Goal: Task Accomplishment & Management: Manage account settings

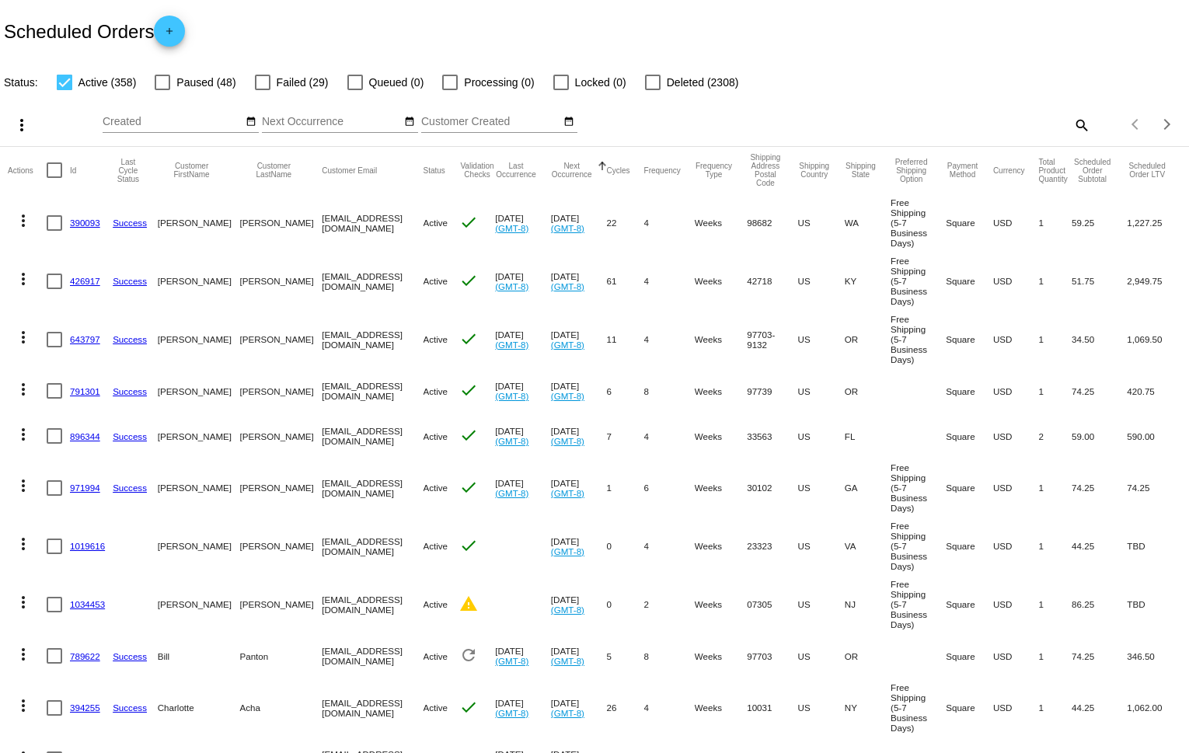
click at [256, 80] on div at bounding box center [263, 83] width 16 height 16
click at [262, 90] on input "Failed (29)" at bounding box center [262, 90] width 1 height 1
checkbox input "true"
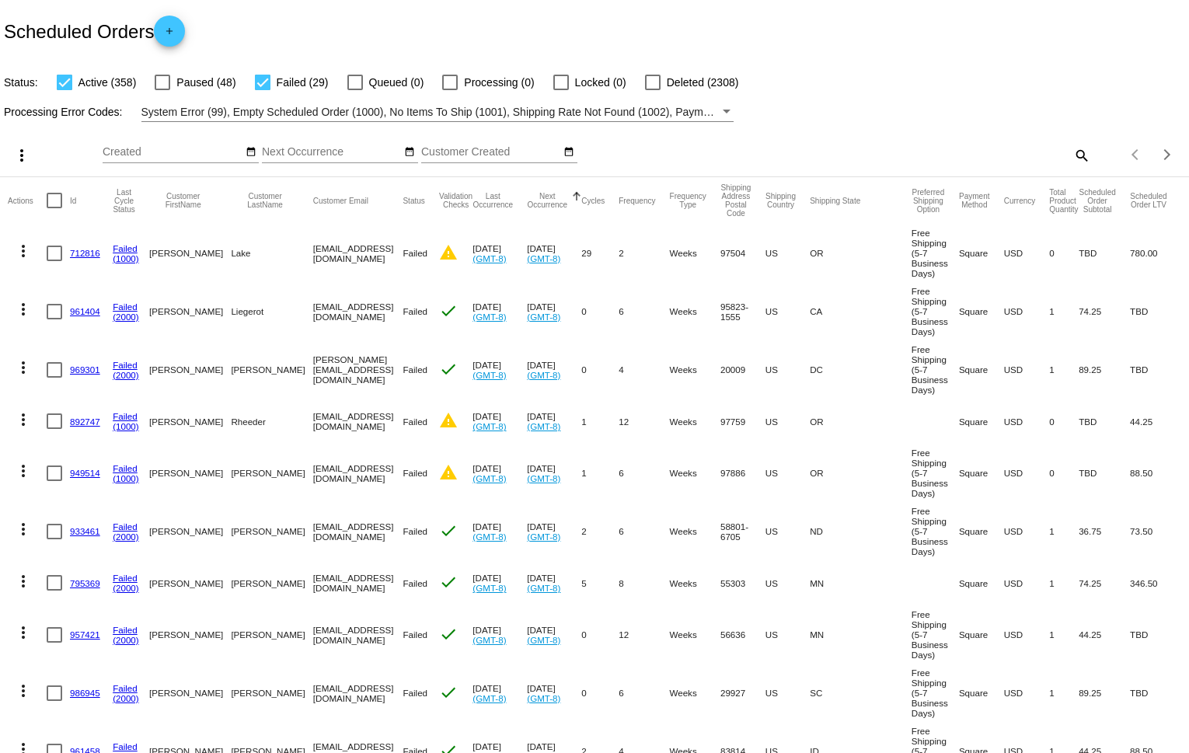
click at [63, 82] on div at bounding box center [65, 83] width 16 height 16
click at [64, 90] on input "Active (358)" at bounding box center [64, 90] width 1 height 1
checkbox input "false"
click at [513, 201] on button "Last Occurrence" at bounding box center [493, 200] width 40 height 17
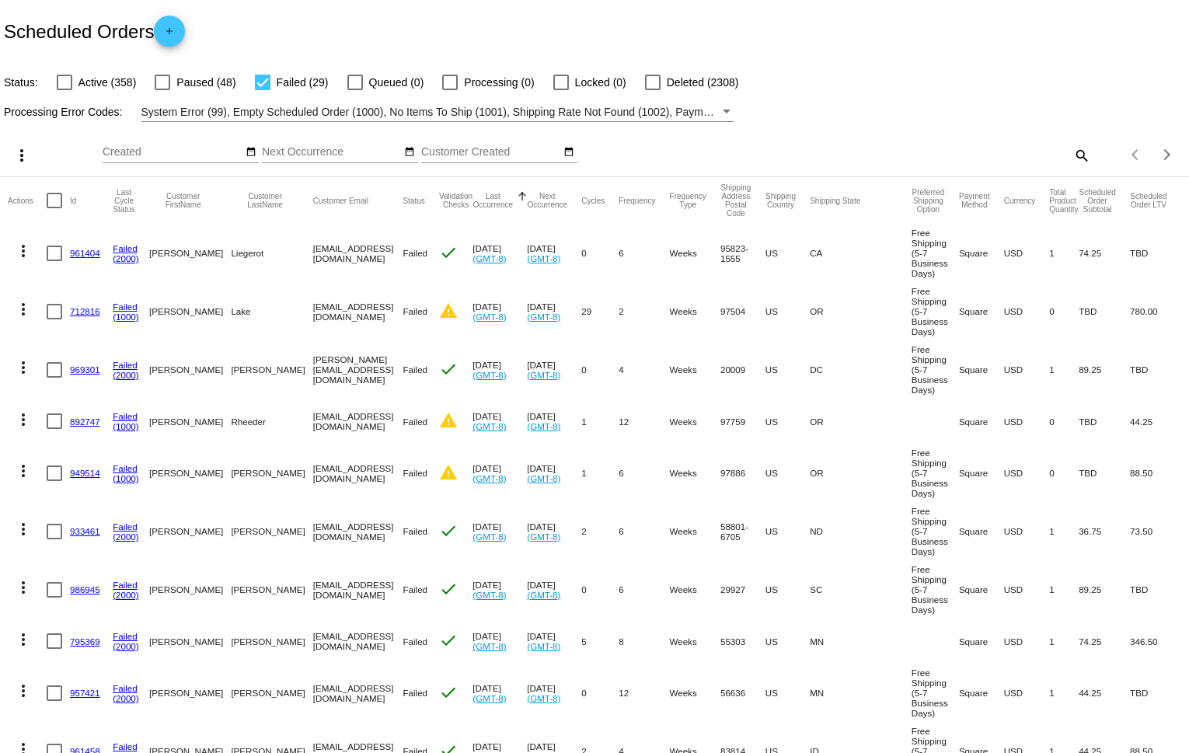
click at [513, 201] on button "Last Occurrence" at bounding box center [493, 200] width 40 height 17
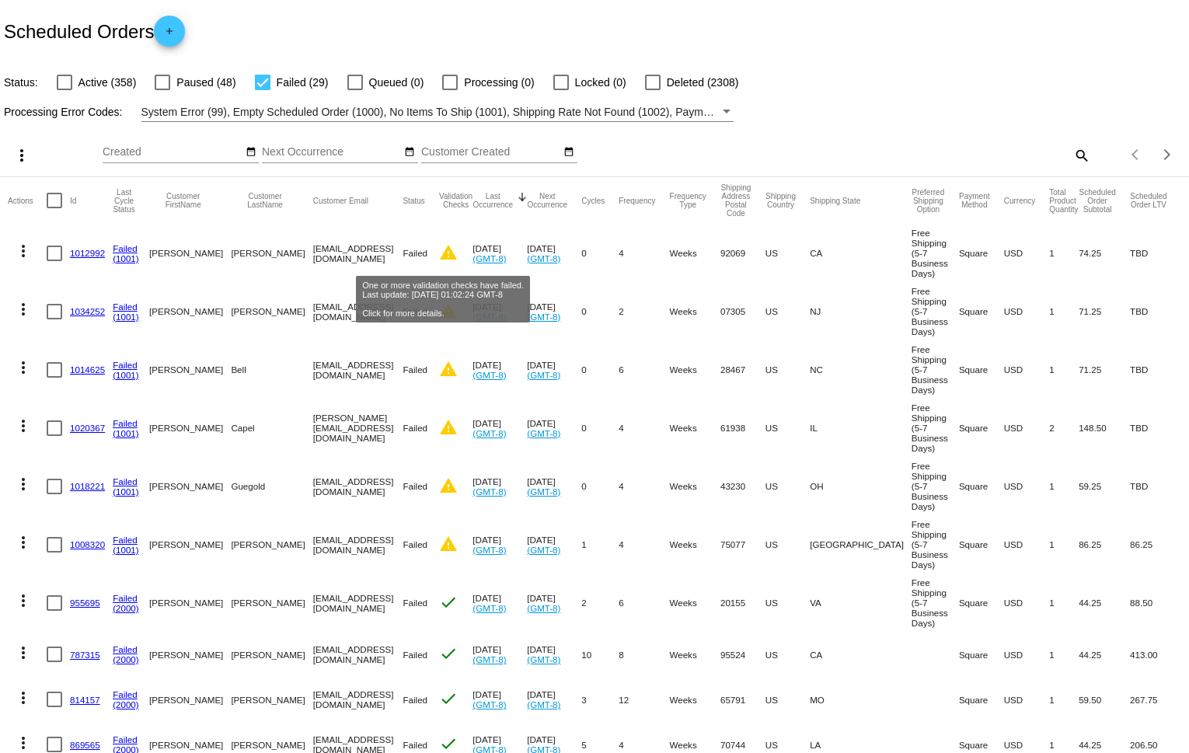
click at [443, 256] on mat-icon "warning" at bounding box center [448, 252] width 19 height 19
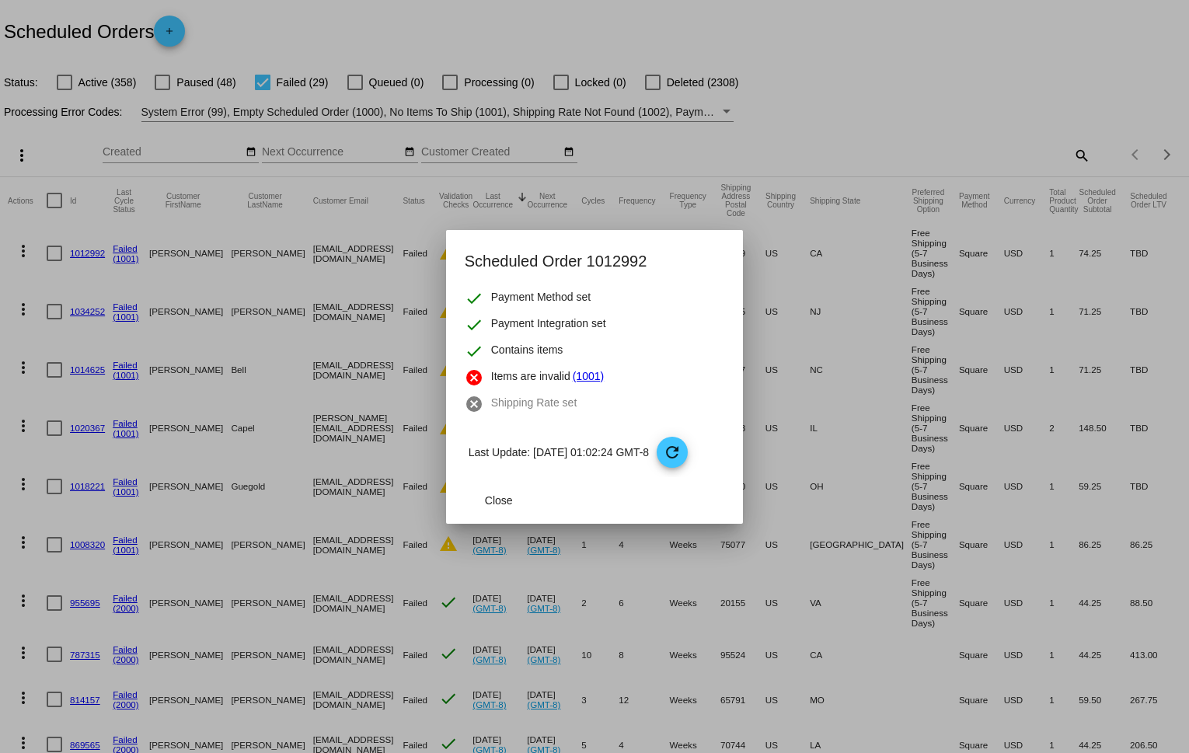
click at [420, 239] on div at bounding box center [594, 376] width 1189 height 753
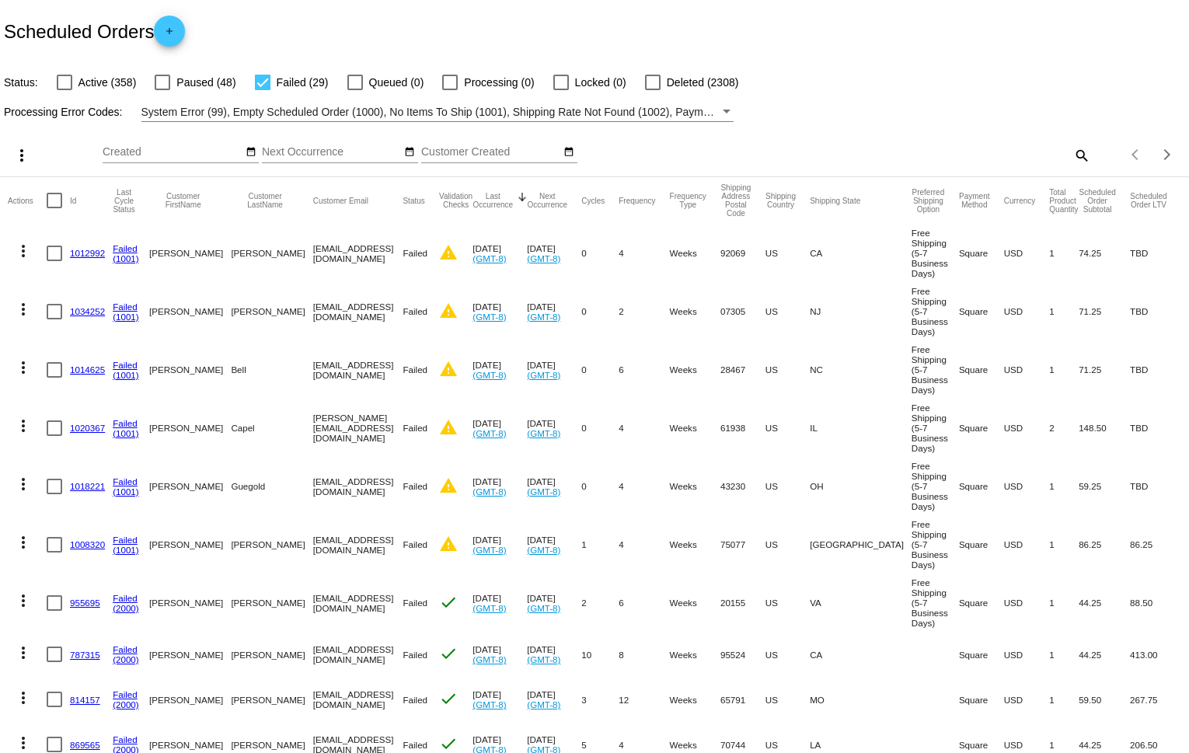
click at [92, 255] on link "1012992" at bounding box center [87, 253] width 35 height 10
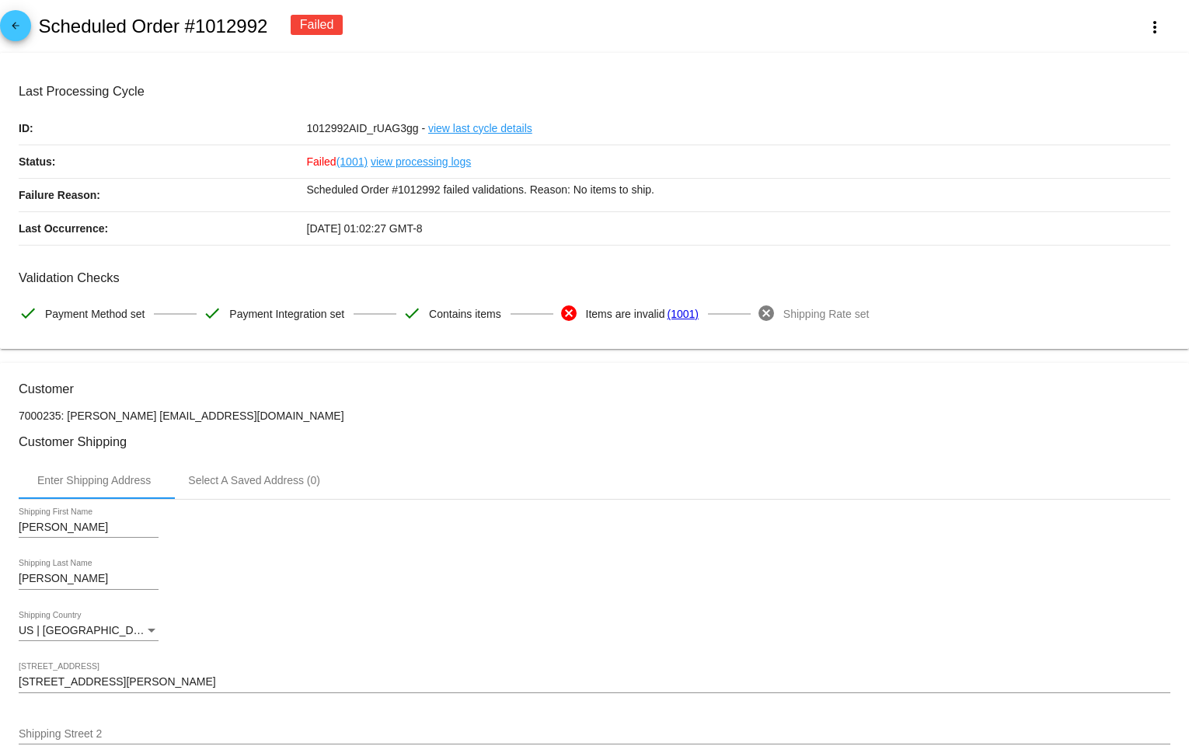
click at [14, 27] on mat-icon "arrow_back" at bounding box center [15, 29] width 19 height 19
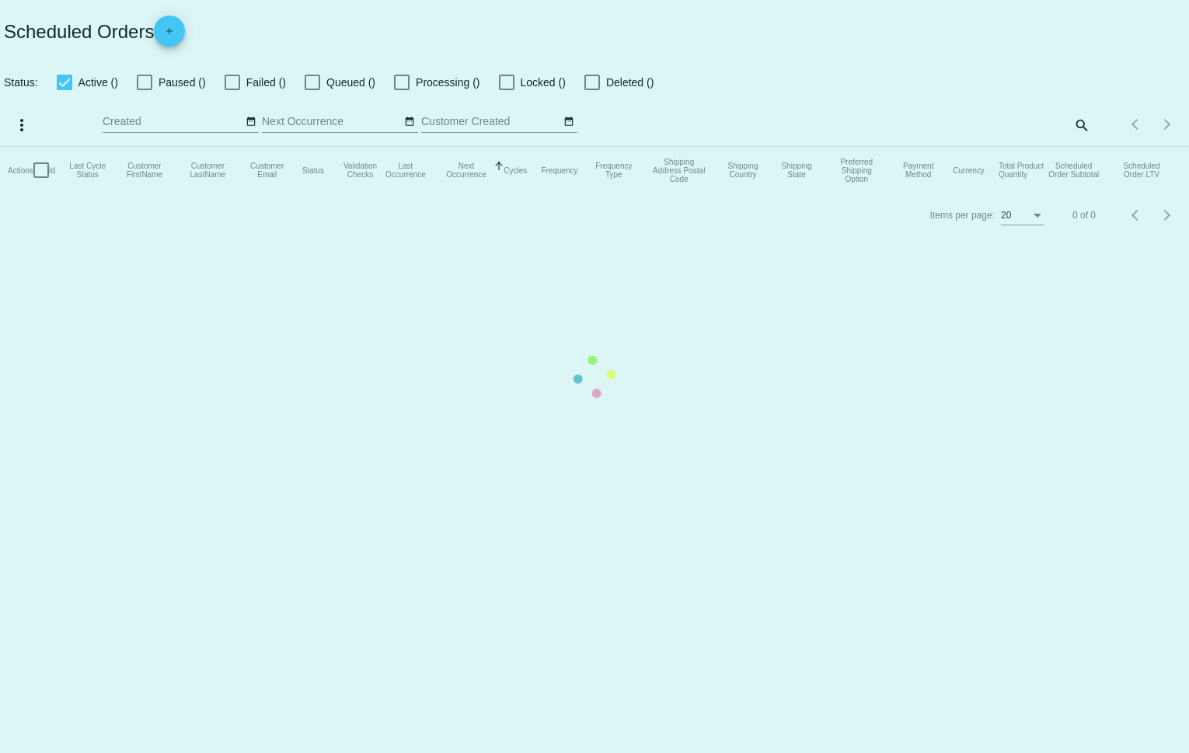
checkbox input "false"
checkbox input "true"
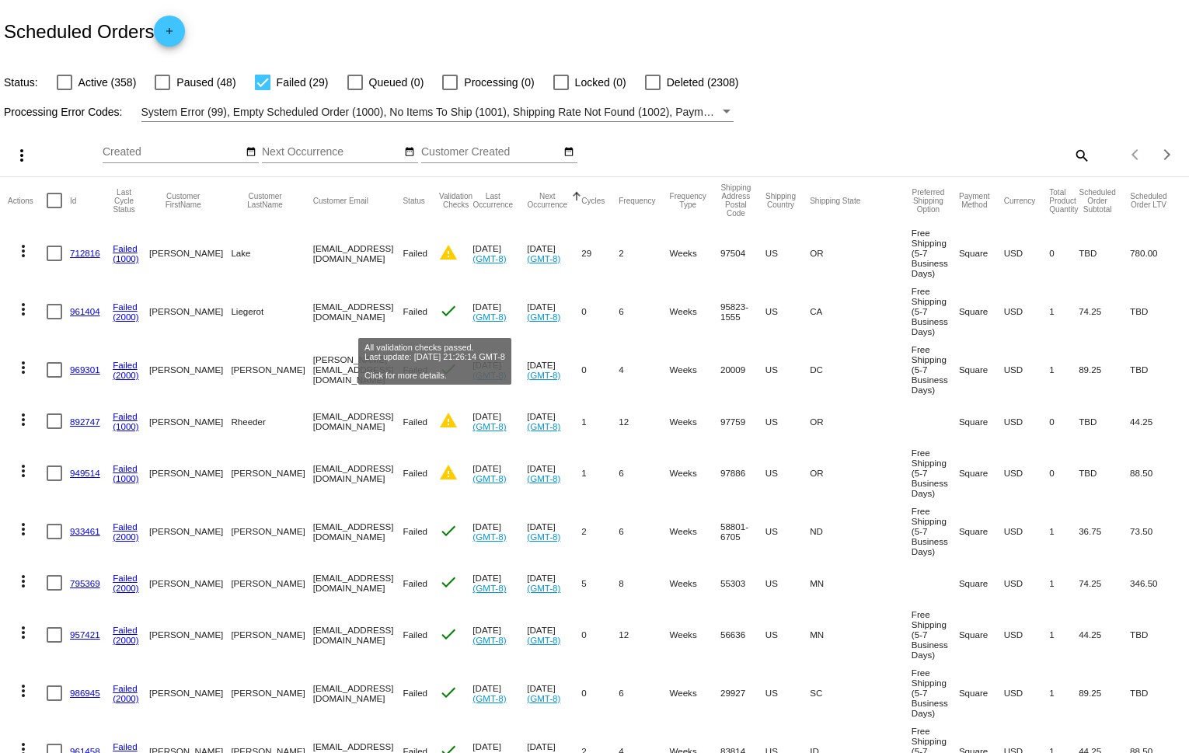
click at [442, 313] on mat-icon "check" at bounding box center [448, 311] width 19 height 19
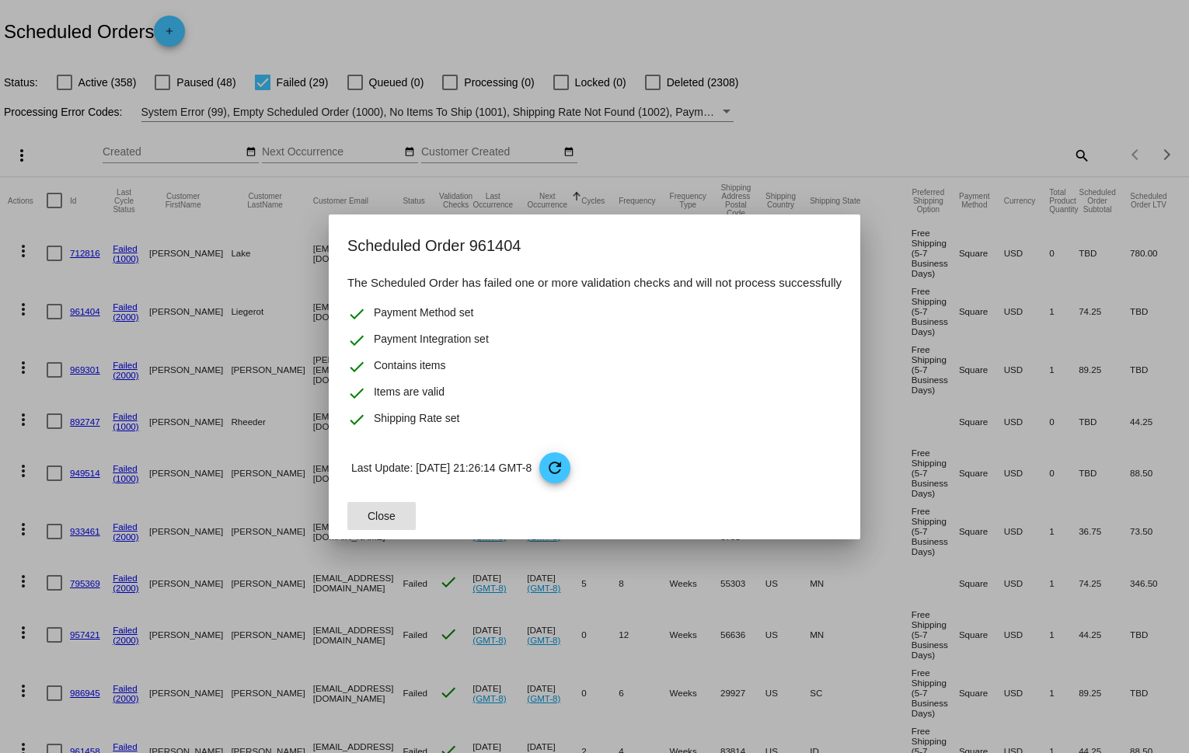
click at [379, 515] on span "Close" at bounding box center [382, 516] width 28 height 12
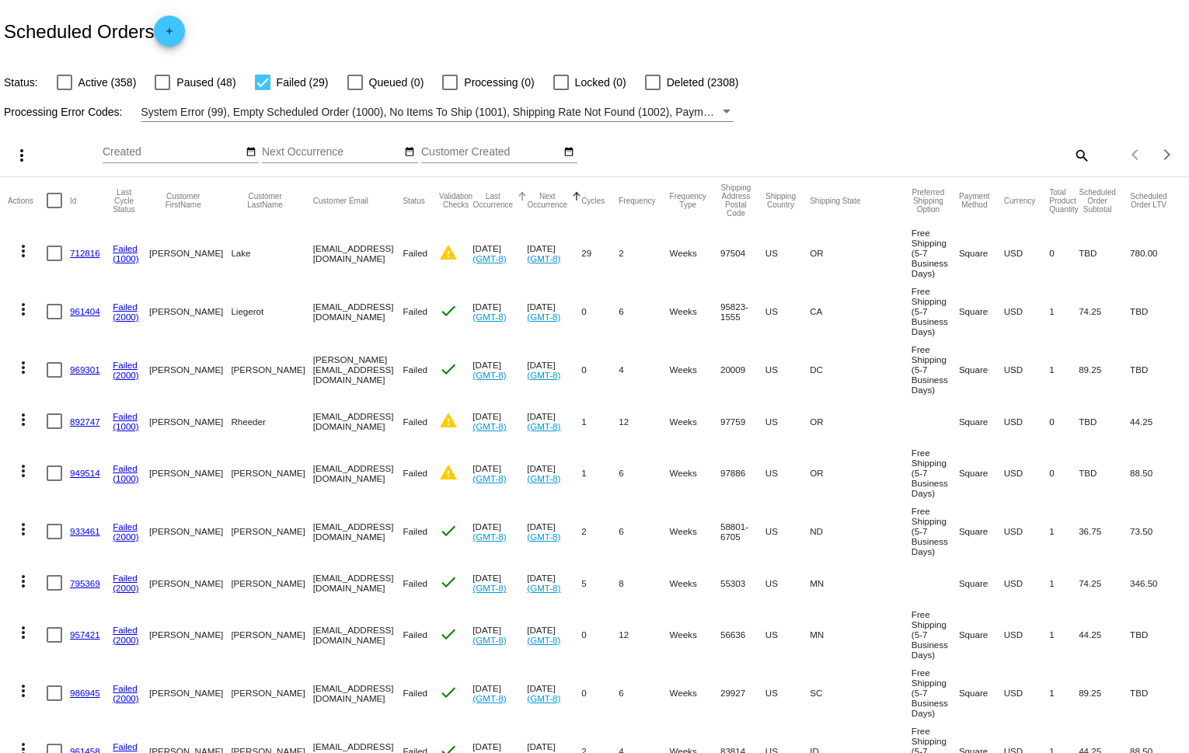
click at [527, 195] on div at bounding box center [524, 195] width 5 height 5
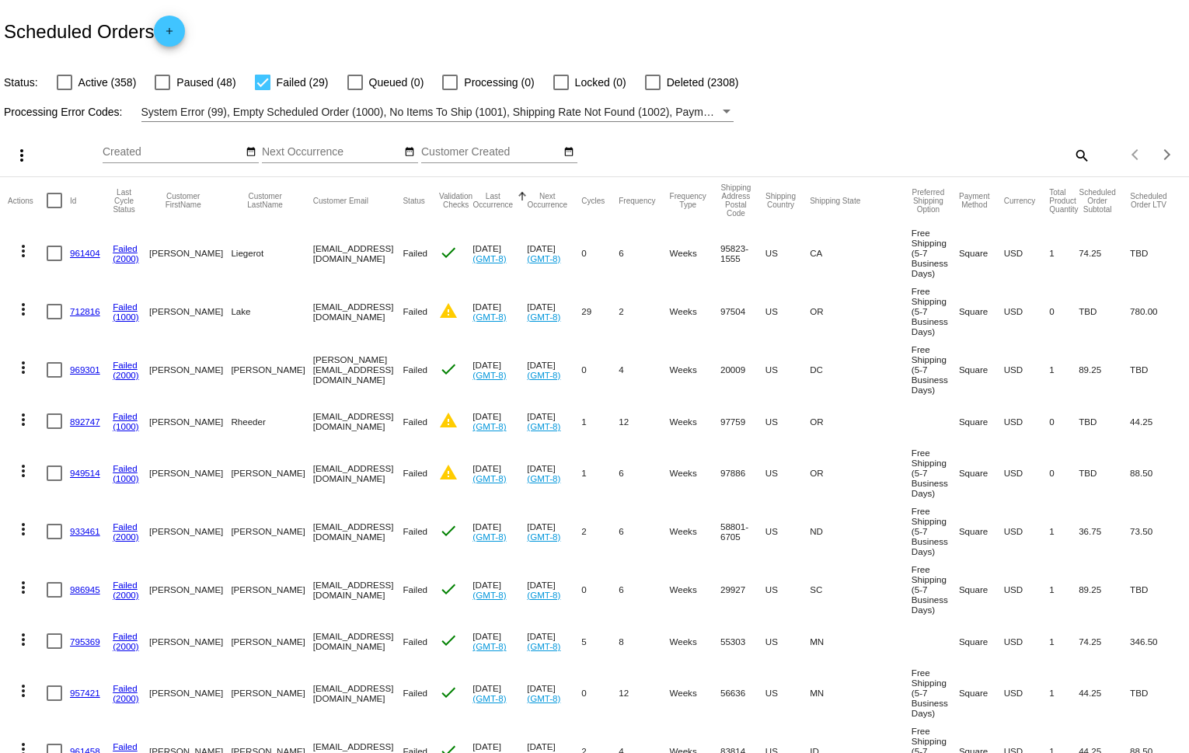
click at [527, 195] on div at bounding box center [524, 195] width 5 height 5
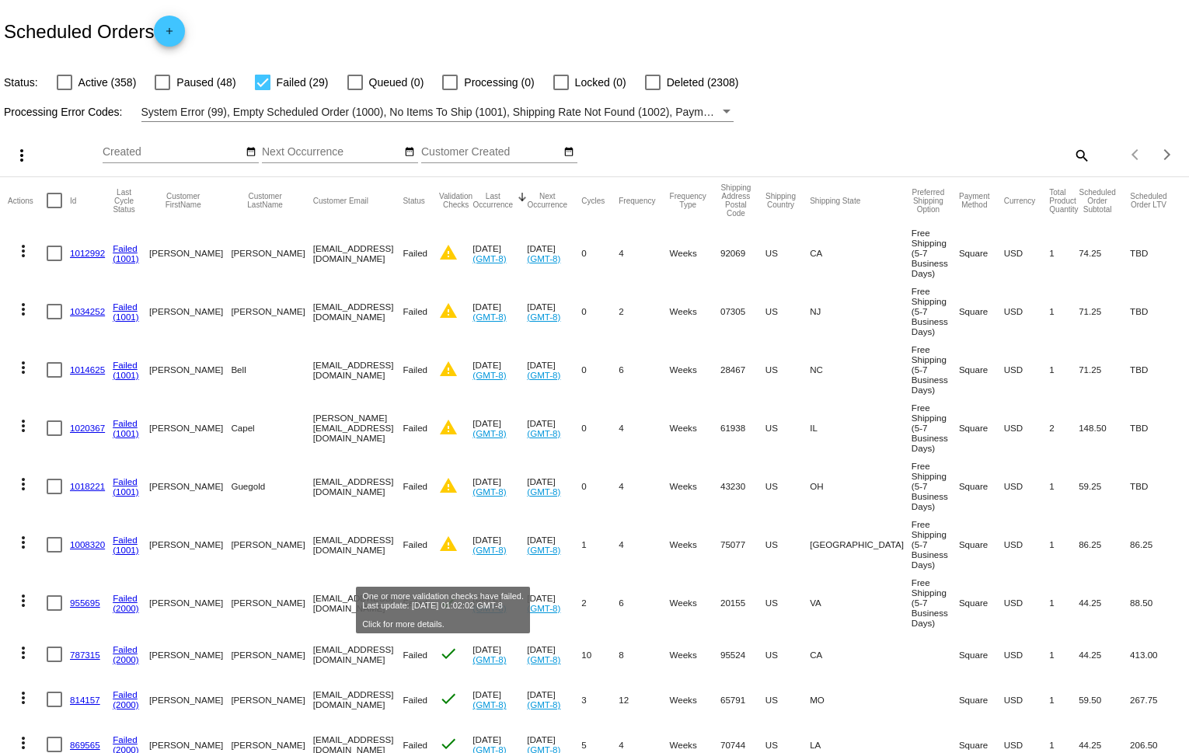
click at [443, 554] on mat-icon "warning" at bounding box center [448, 544] width 19 height 19
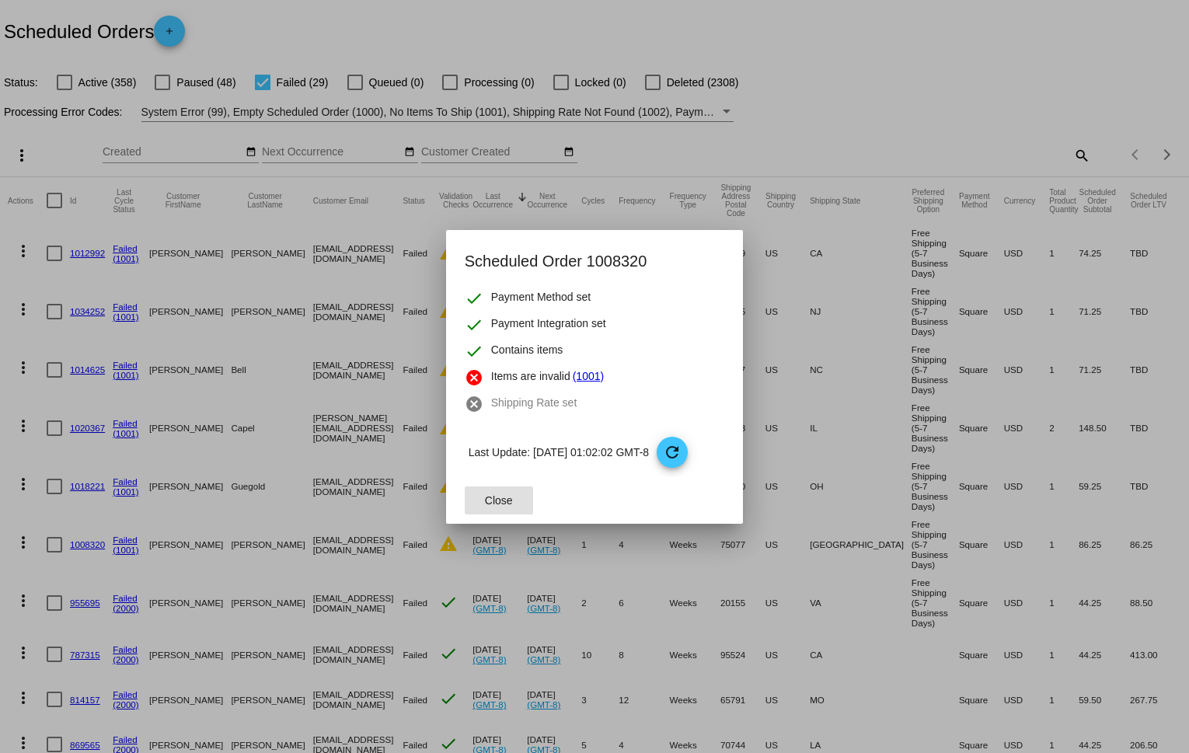
click at [589, 372] on link "(1001)" at bounding box center [588, 377] width 31 height 19
click at [504, 501] on span "Close" at bounding box center [499, 500] width 28 height 12
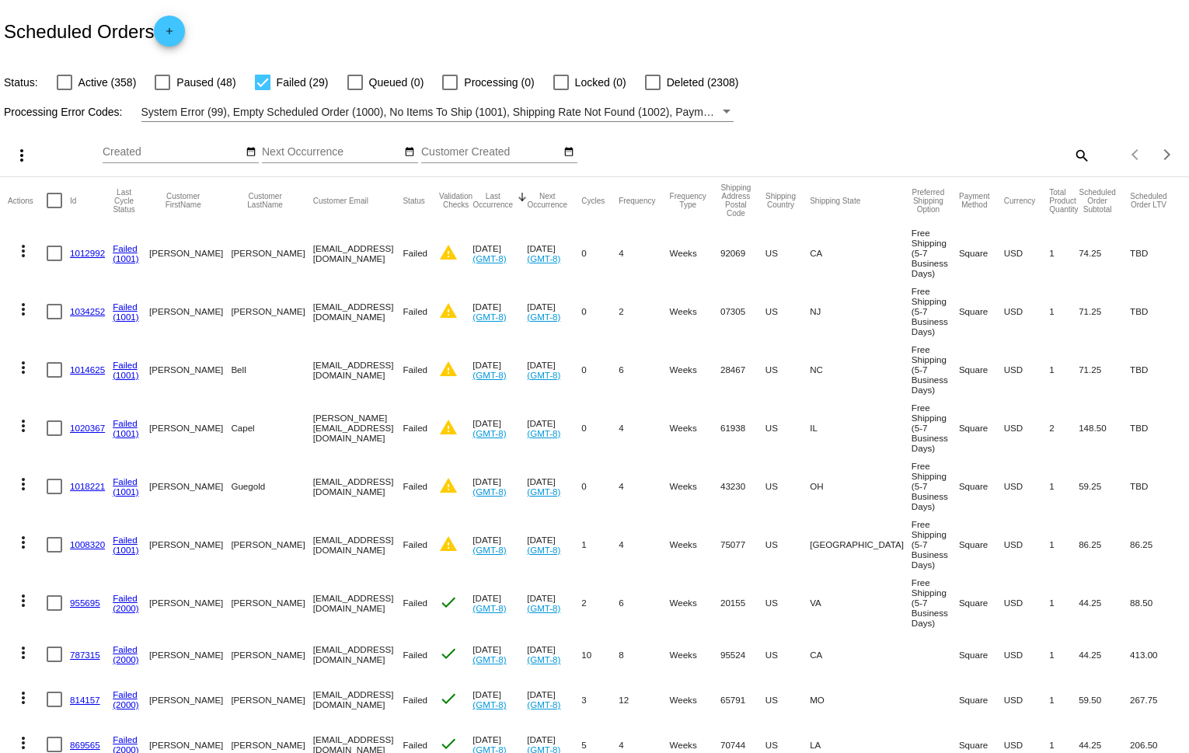
click at [28, 552] on mat-icon "more_vert" at bounding box center [23, 542] width 19 height 19
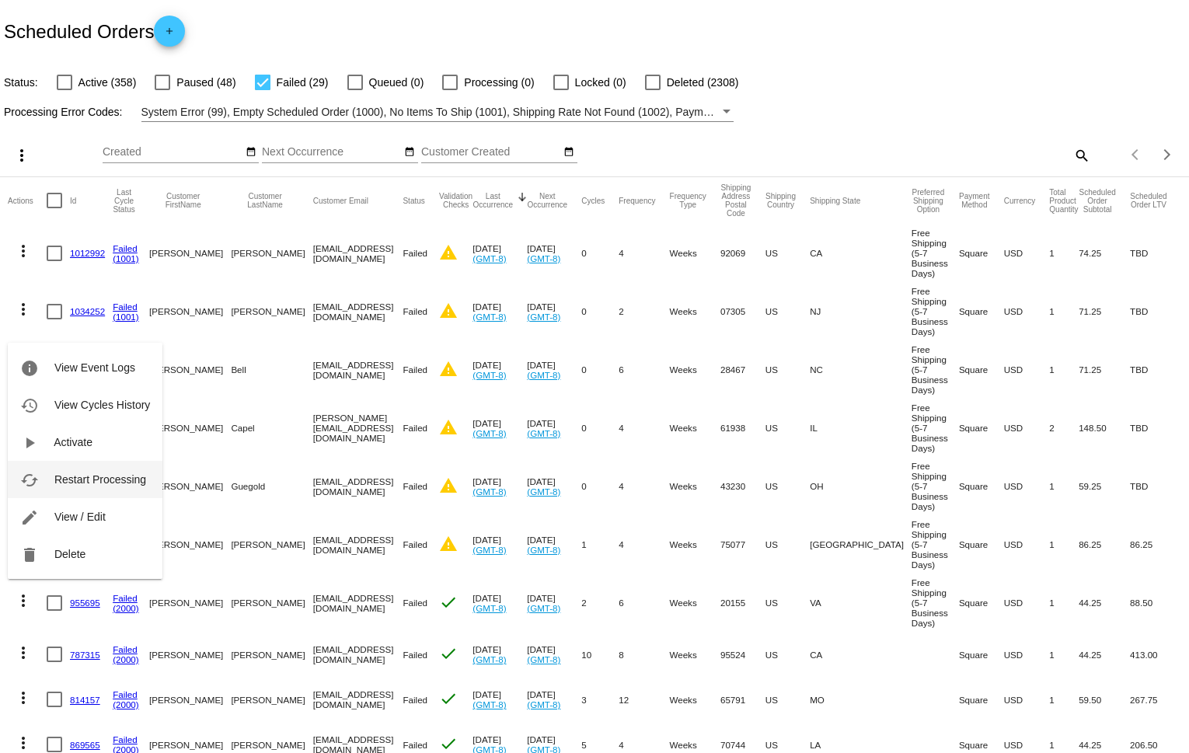
click at [87, 484] on span "Restart Processing" at bounding box center [100, 479] width 92 height 12
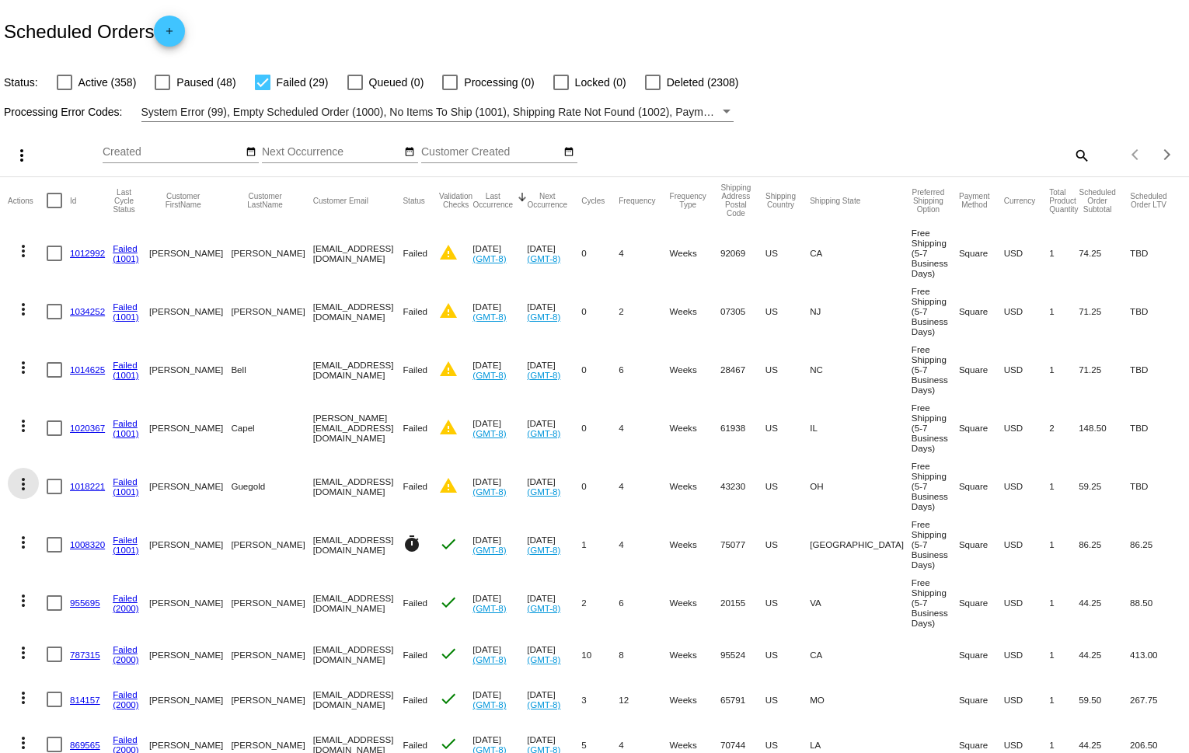
click at [24, 494] on mat-icon "more_vert" at bounding box center [23, 484] width 19 height 19
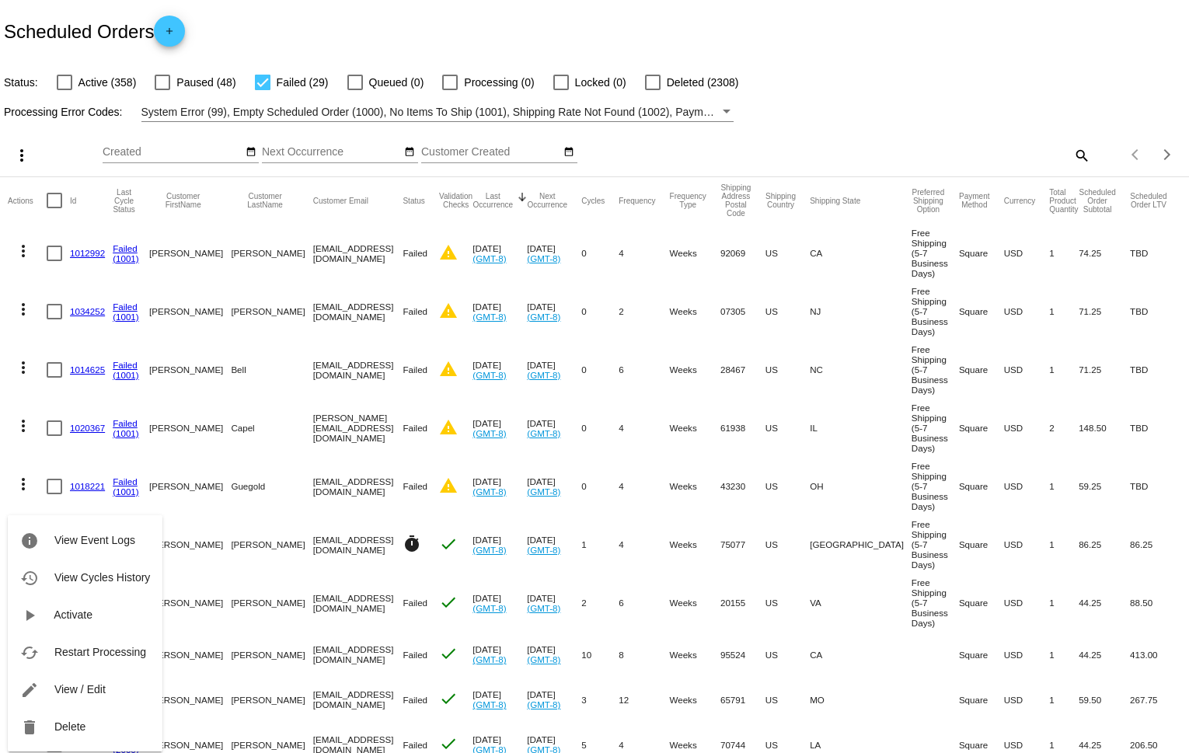
click at [402, 566] on div at bounding box center [594, 376] width 1189 height 753
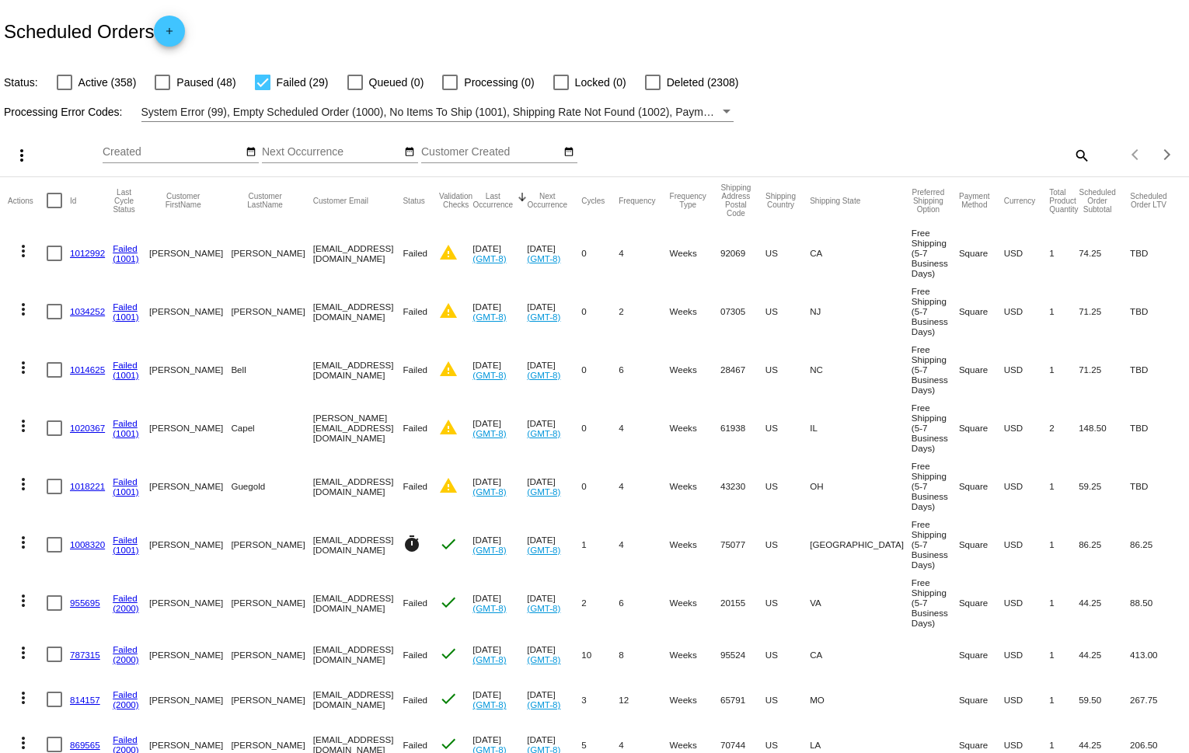
click at [85, 491] on link "1018221" at bounding box center [87, 486] width 35 height 10
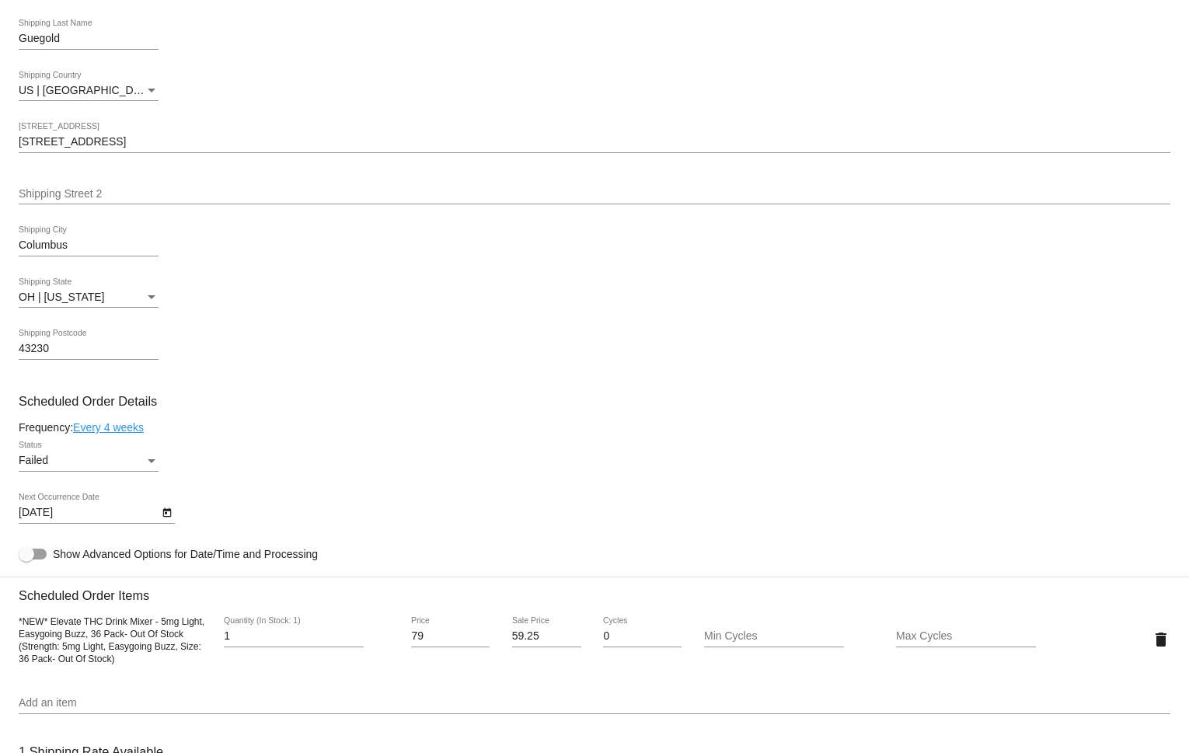
scroll to position [452, 0]
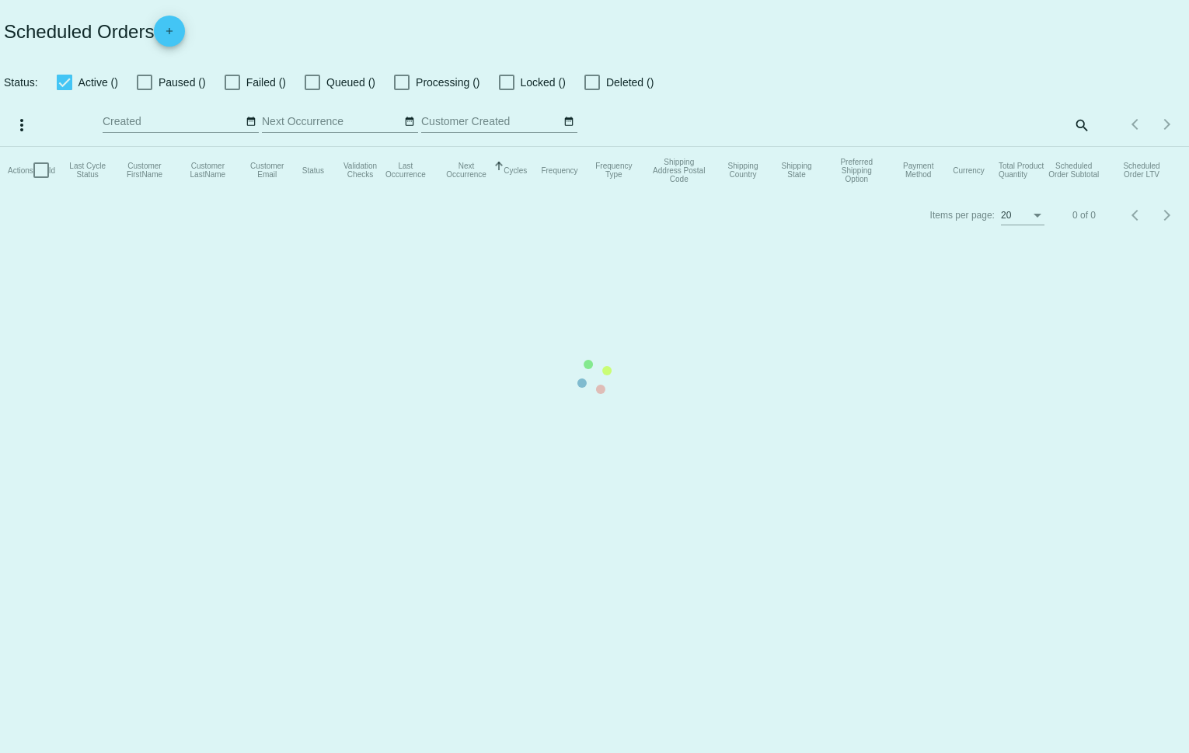
checkbox input "false"
checkbox input "true"
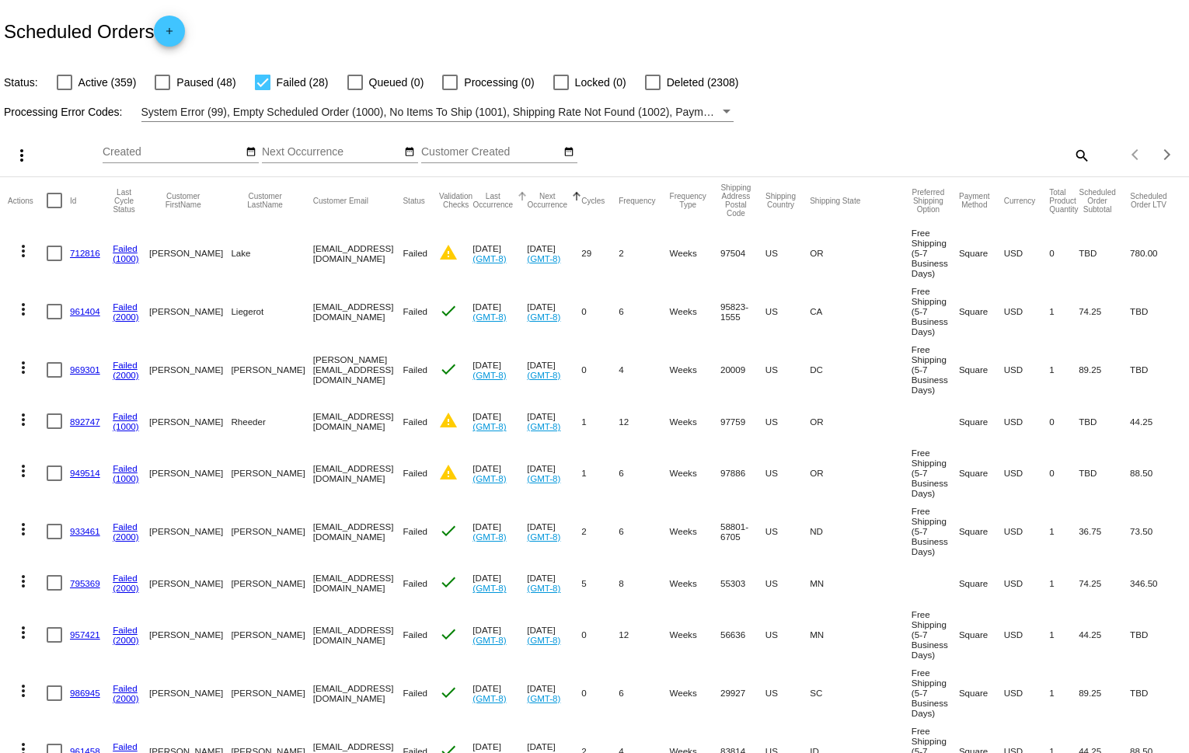
click at [501, 194] on button "Last Occurrence" at bounding box center [493, 200] width 40 height 17
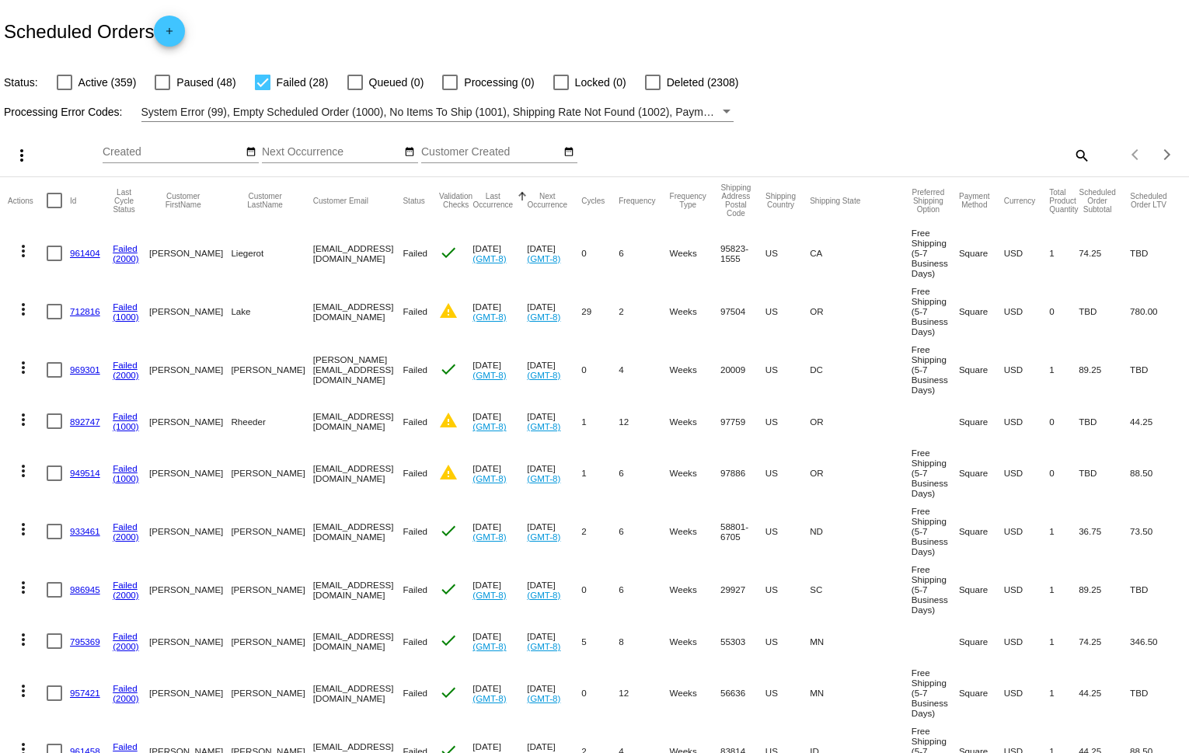
click at [501, 194] on button "Last Occurrence" at bounding box center [493, 200] width 40 height 17
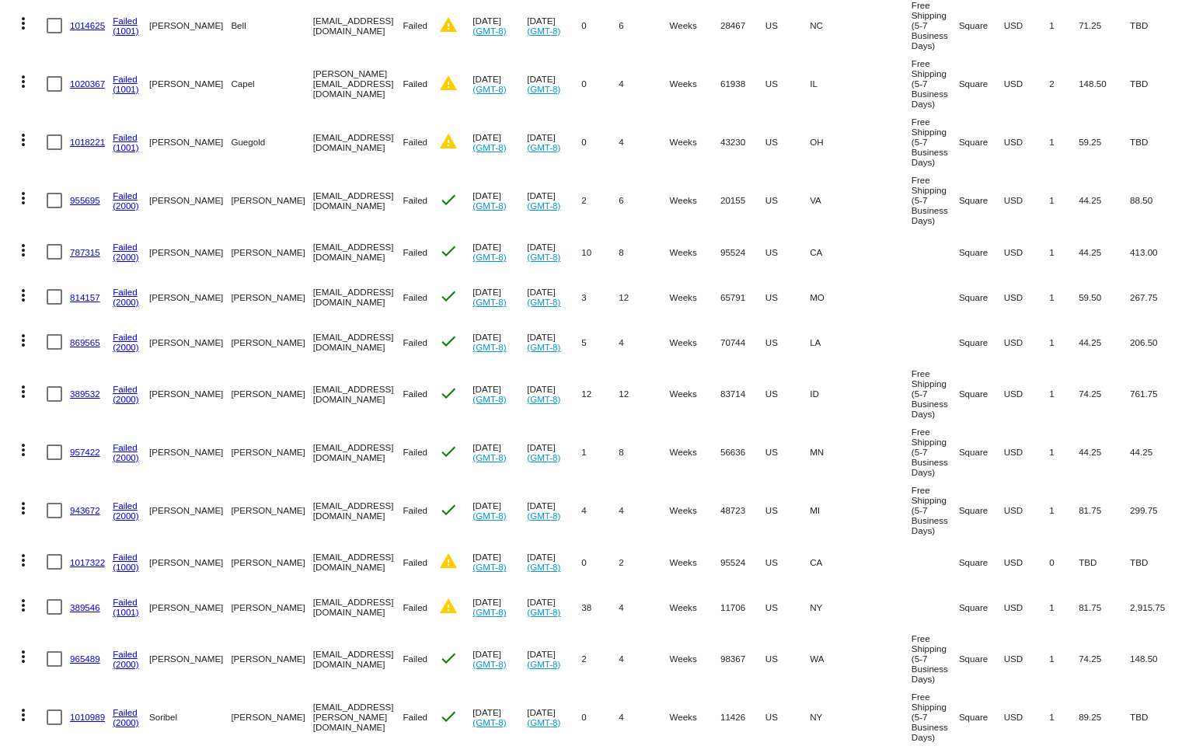
scroll to position [348, 0]
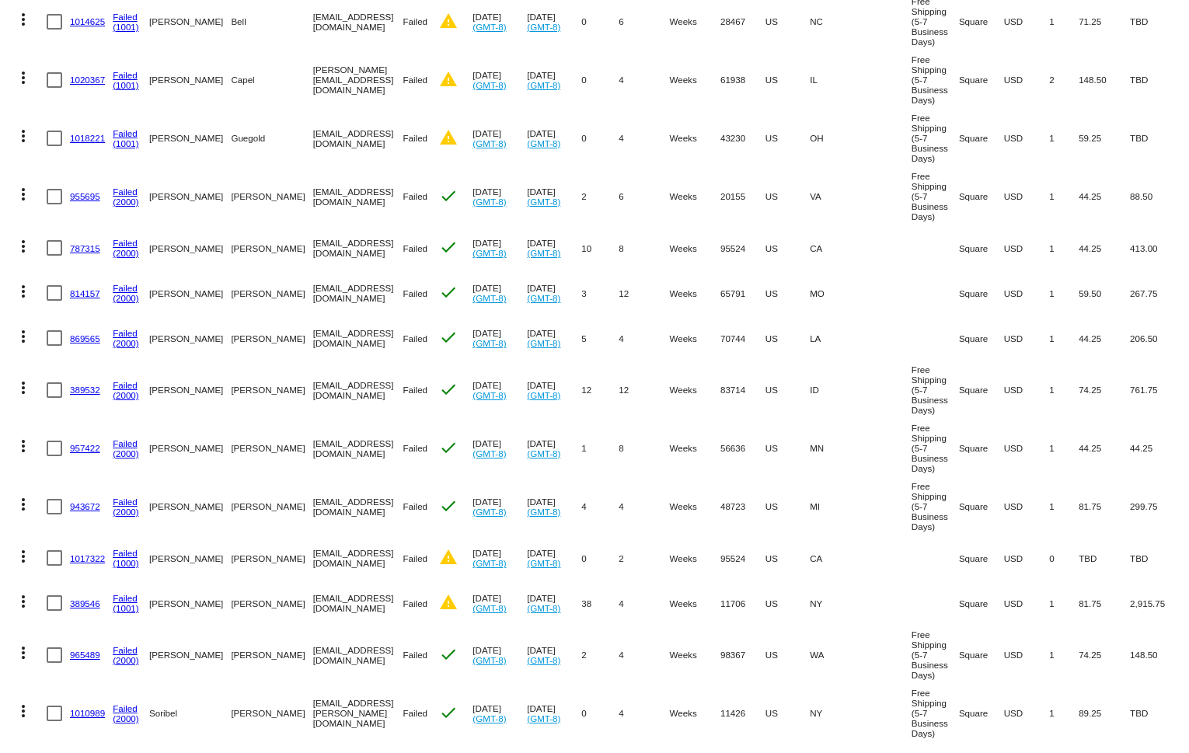
click at [27, 145] on mat-icon "more_vert" at bounding box center [23, 136] width 19 height 19
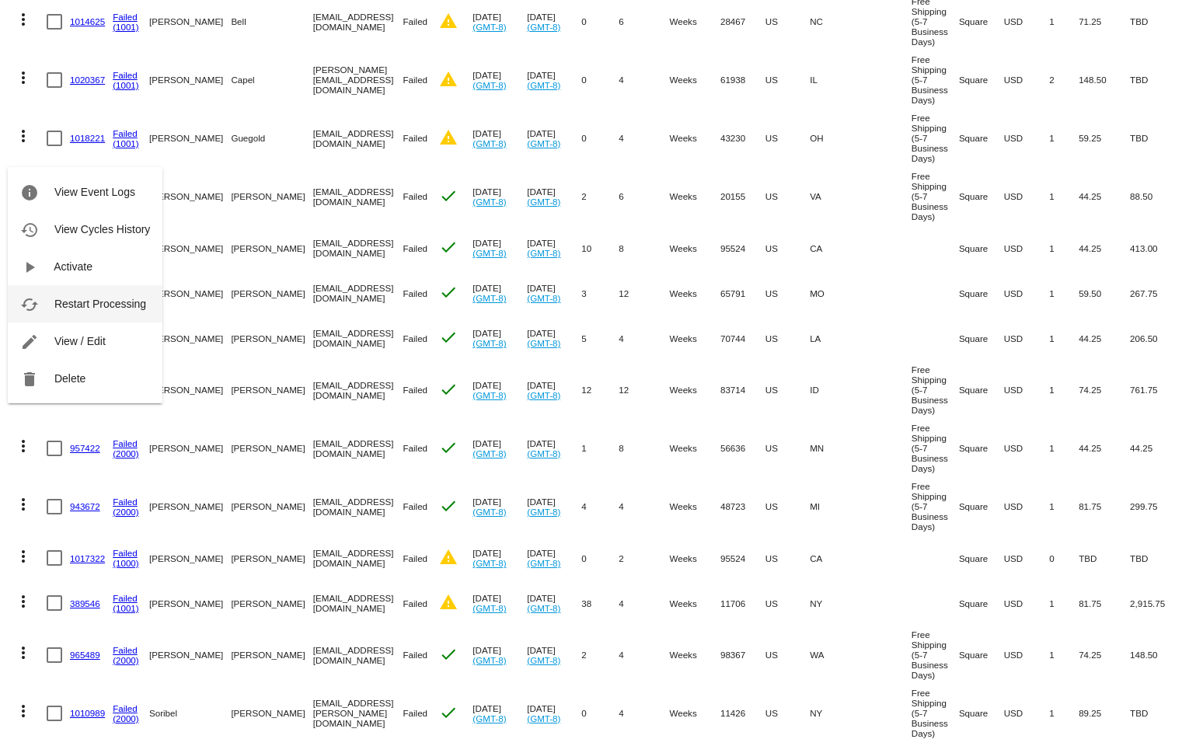
click at [81, 301] on span "Restart Processing" at bounding box center [100, 304] width 92 height 12
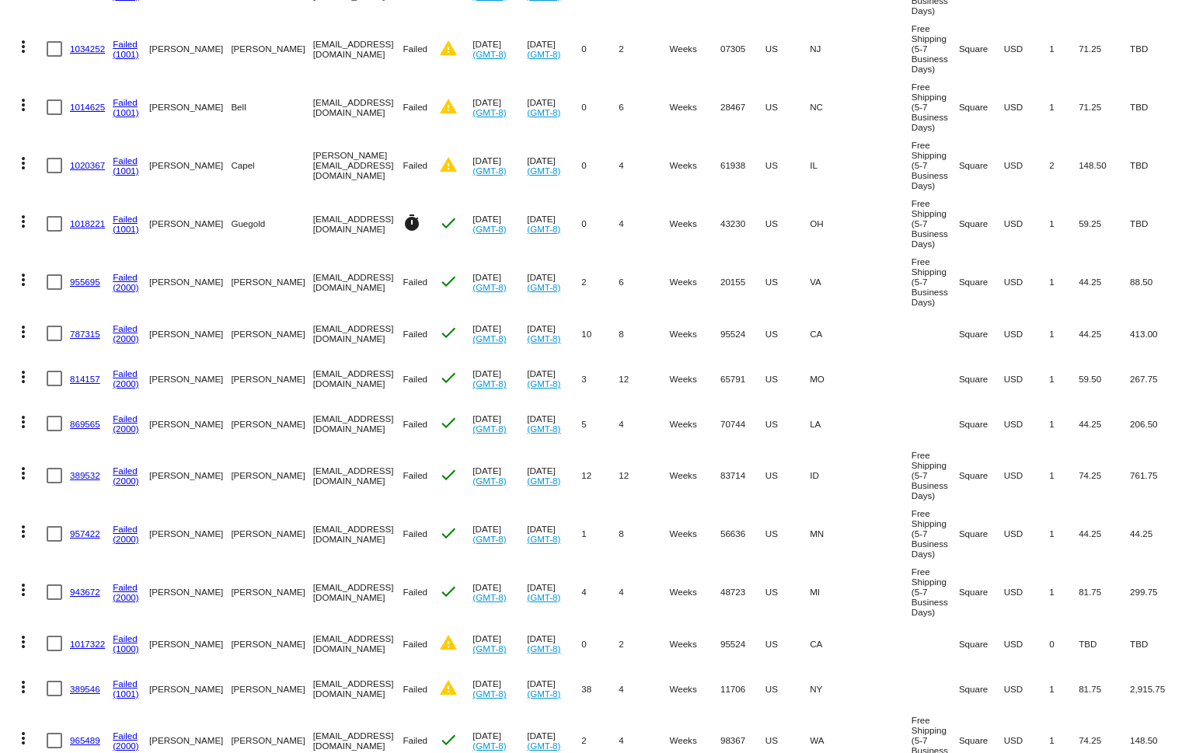
scroll to position [259, 0]
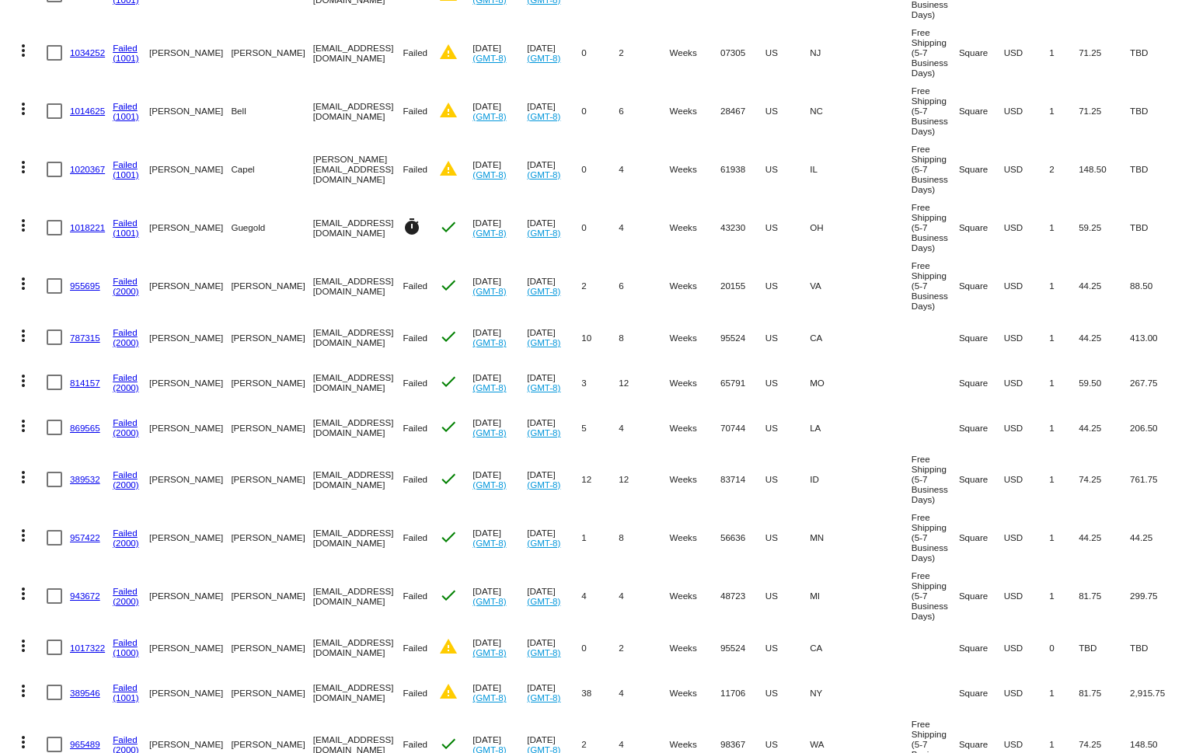
click at [26, 176] on mat-icon "more_vert" at bounding box center [23, 167] width 19 height 19
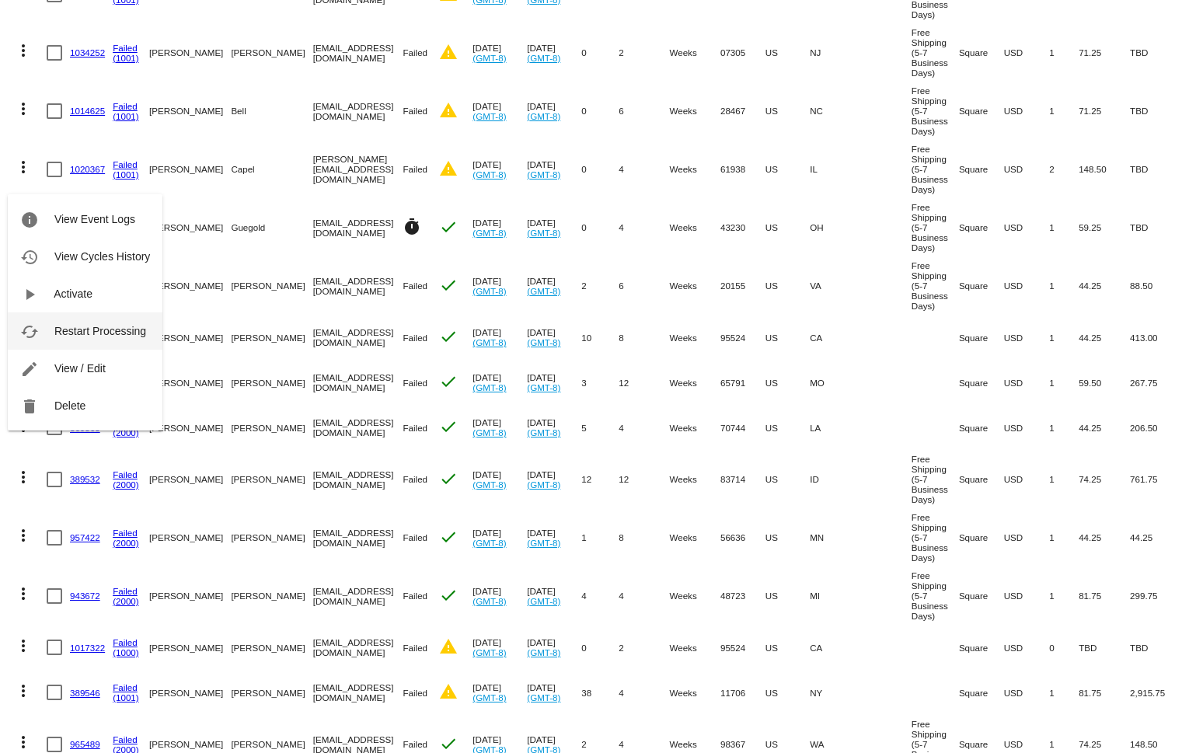
click at [65, 329] on span "Restart Processing" at bounding box center [100, 331] width 92 height 12
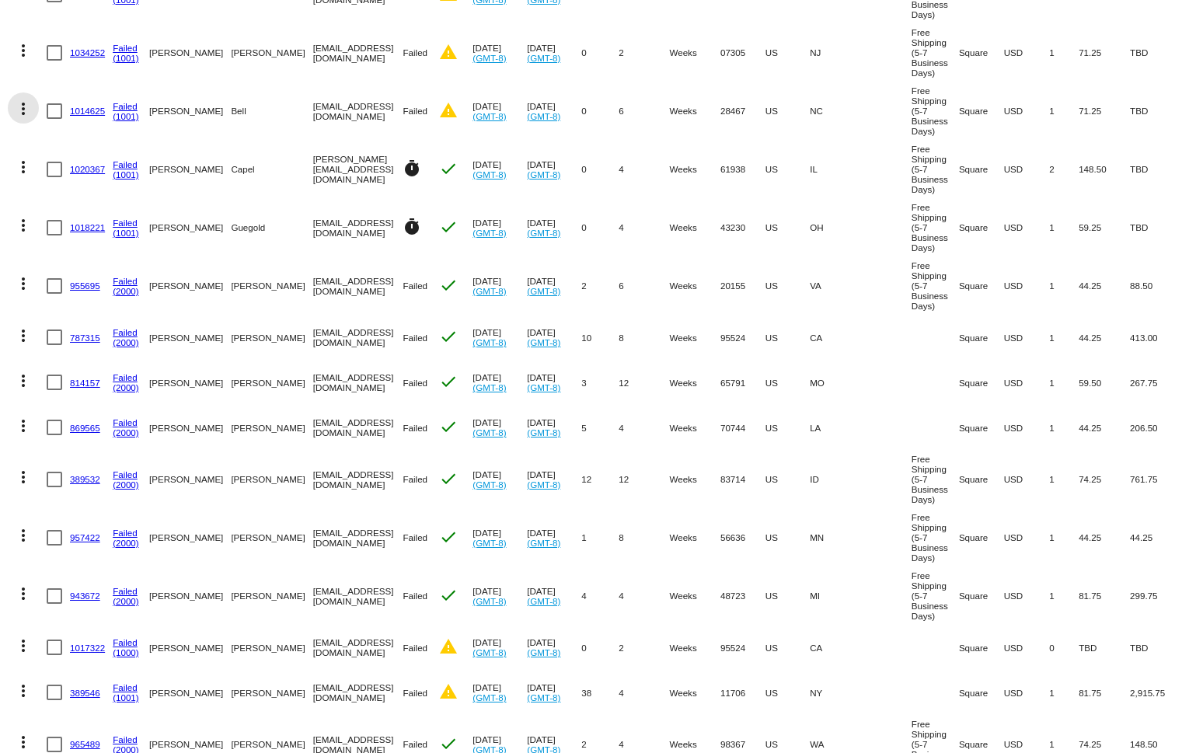
click at [22, 117] on mat-icon "more_vert" at bounding box center [23, 109] width 19 height 19
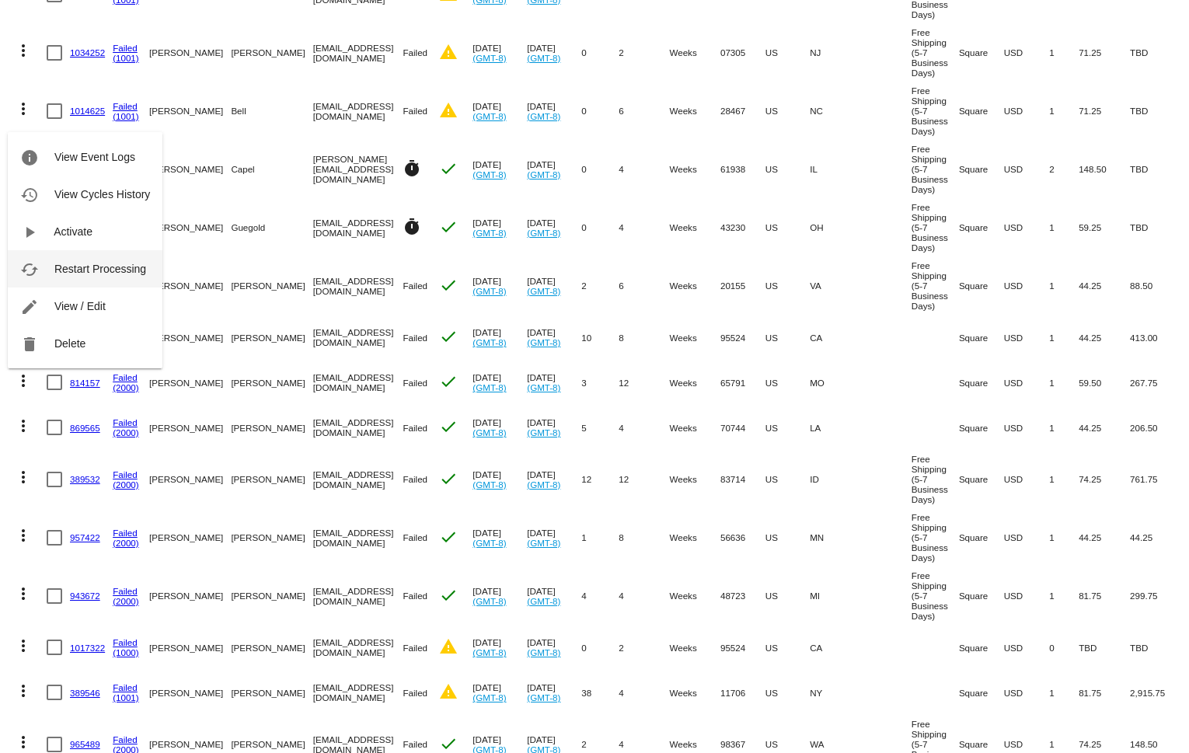
click at [74, 268] on span "Restart Processing" at bounding box center [100, 269] width 92 height 12
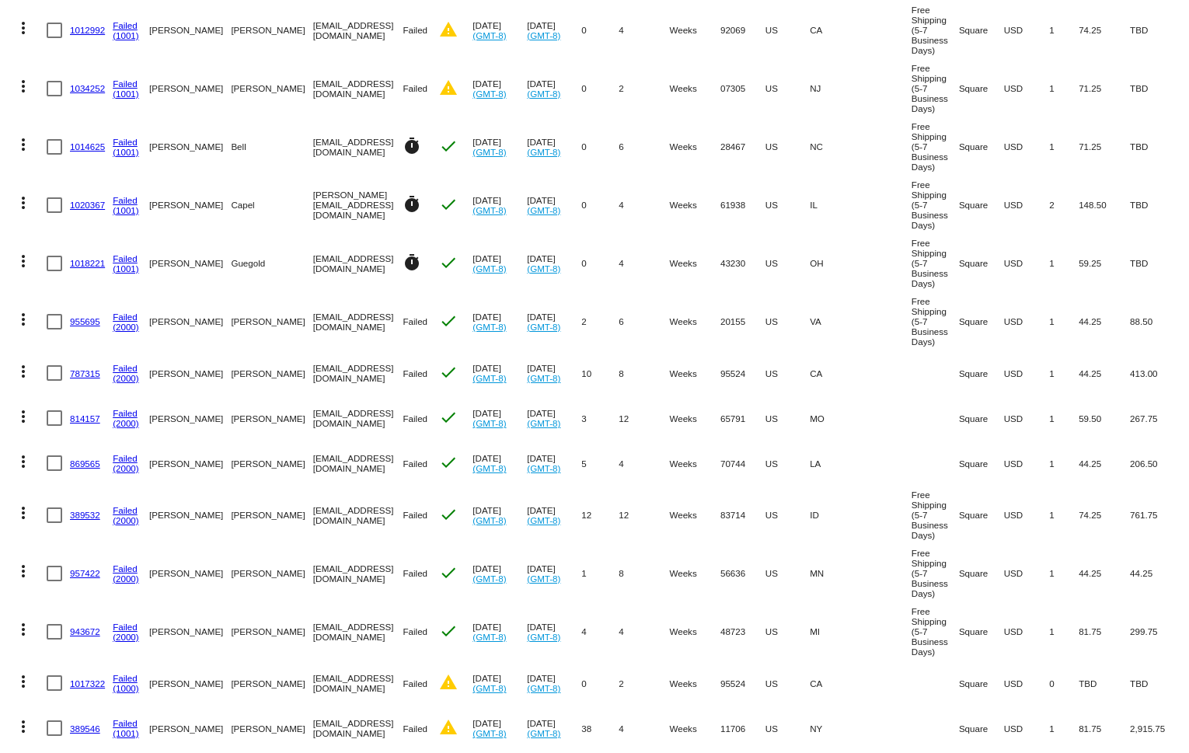
scroll to position [212, 0]
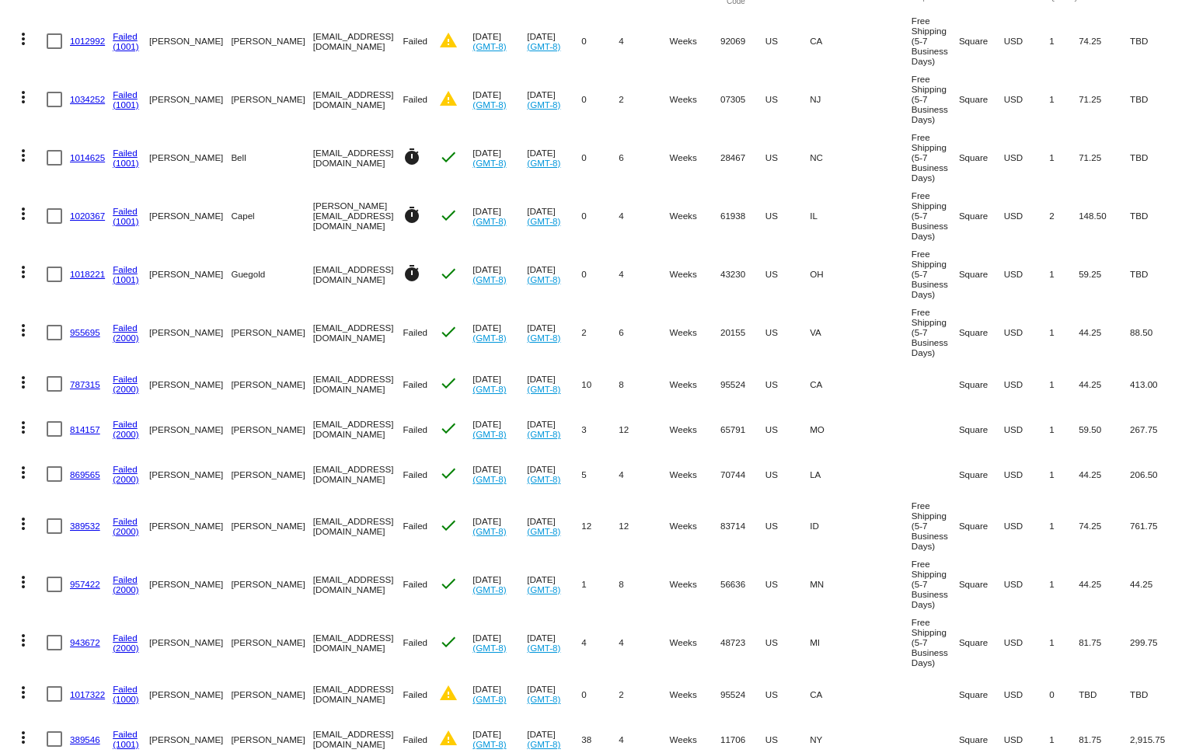
click at [22, 103] on mat-icon "more_vert" at bounding box center [23, 97] width 19 height 19
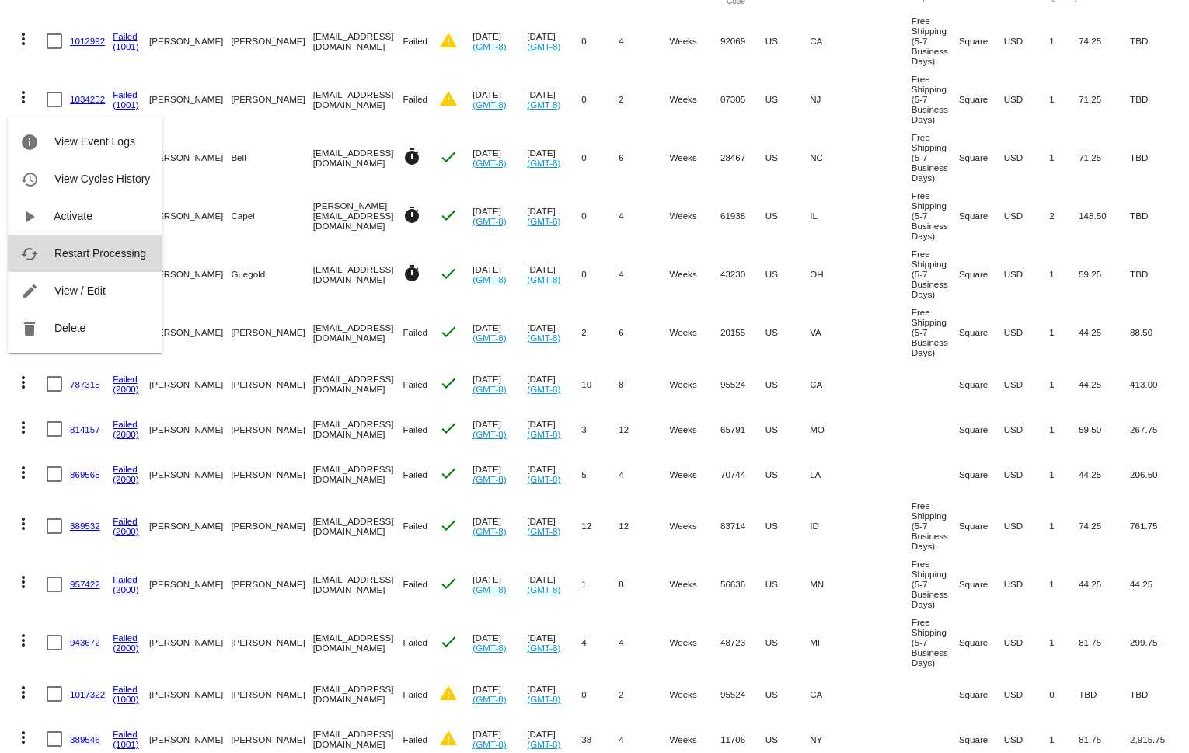
click at [65, 248] on span "Restart Processing" at bounding box center [100, 253] width 92 height 12
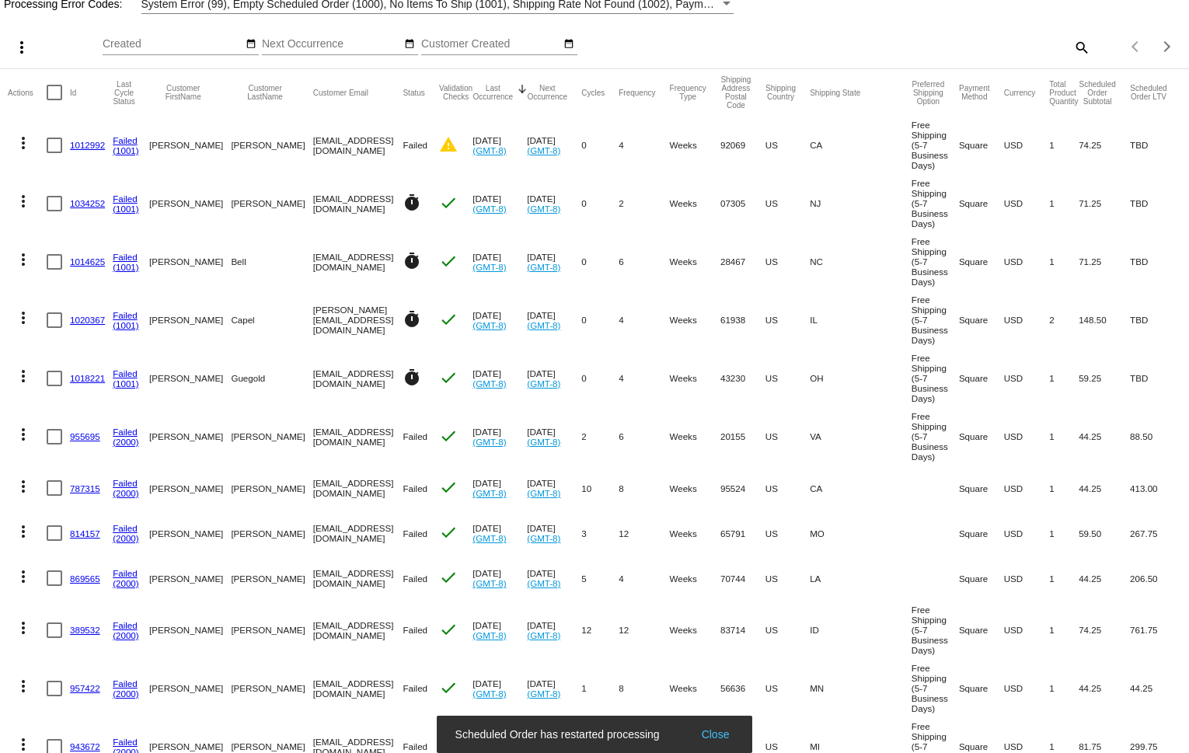
scroll to position [105, 0]
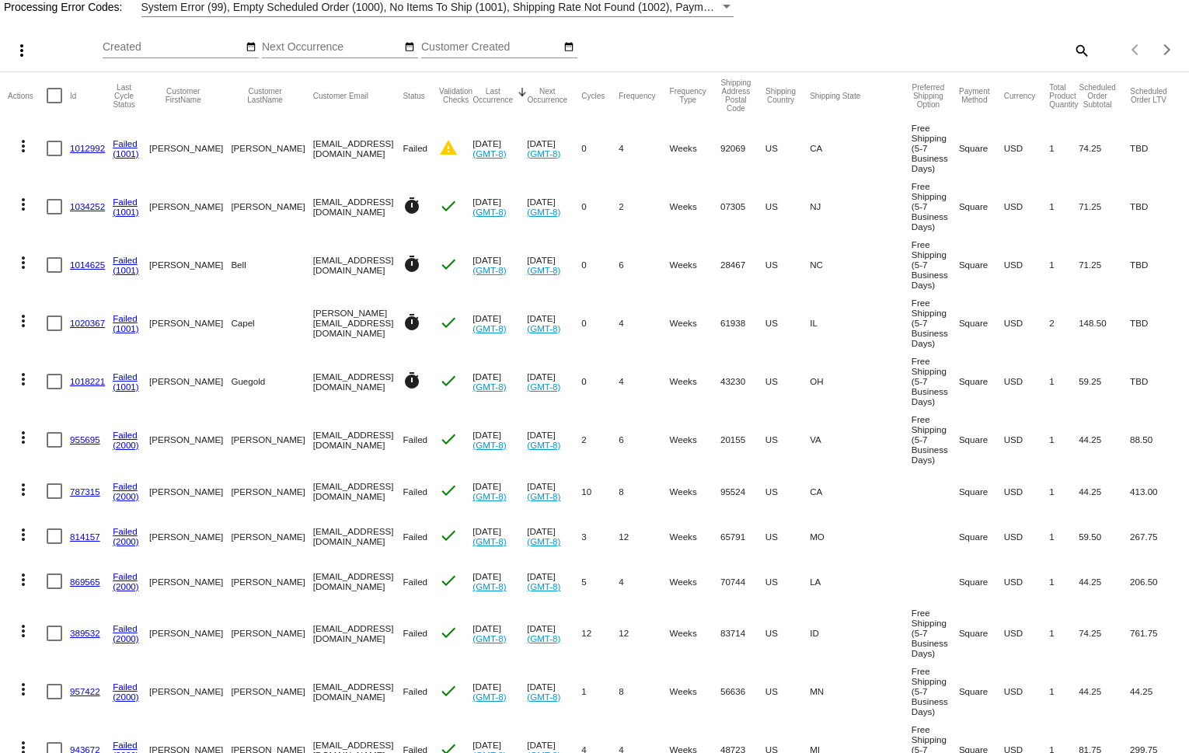
click at [27, 146] on mat-icon "more_vert" at bounding box center [23, 146] width 19 height 19
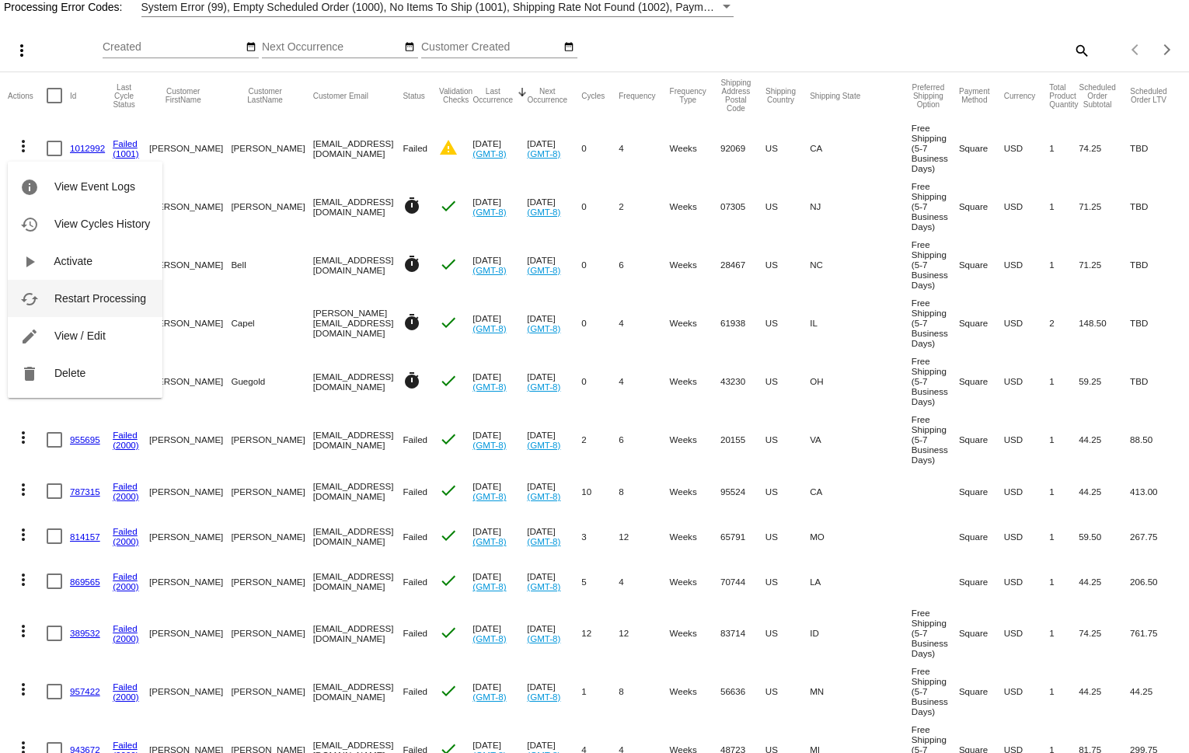
click at [70, 293] on span "Restart Processing" at bounding box center [100, 298] width 92 height 12
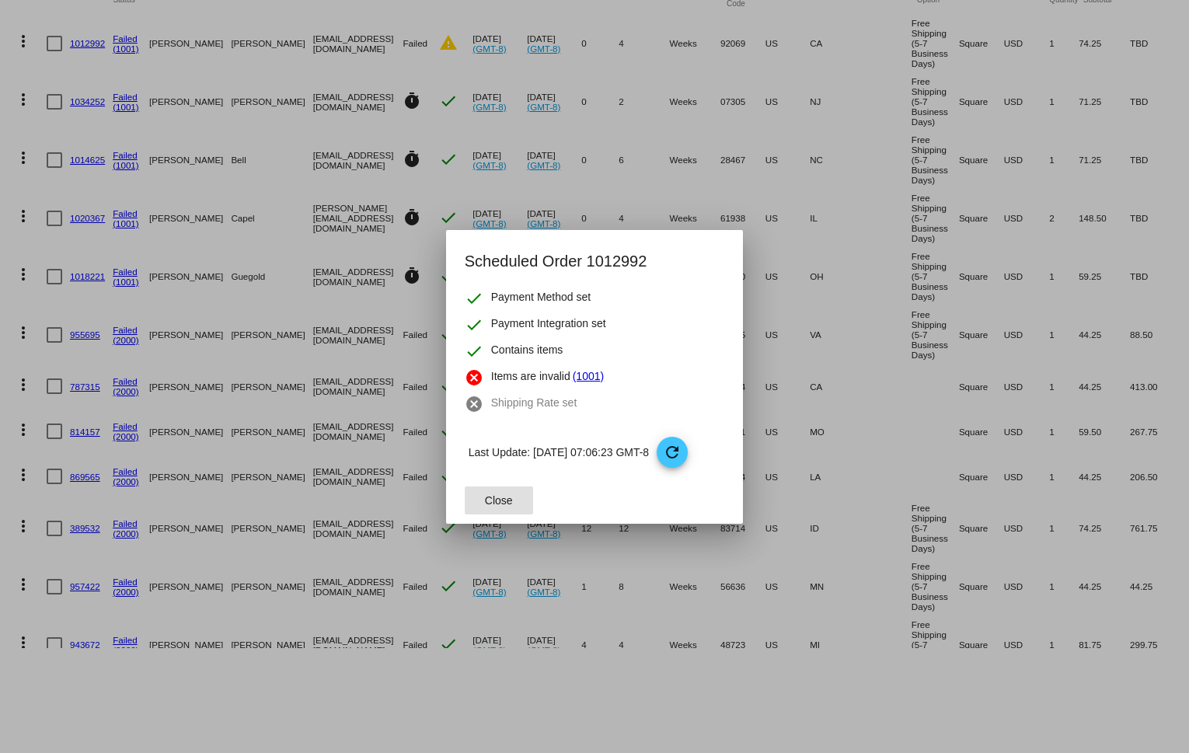
click at [505, 501] on span "Close" at bounding box center [499, 500] width 28 height 12
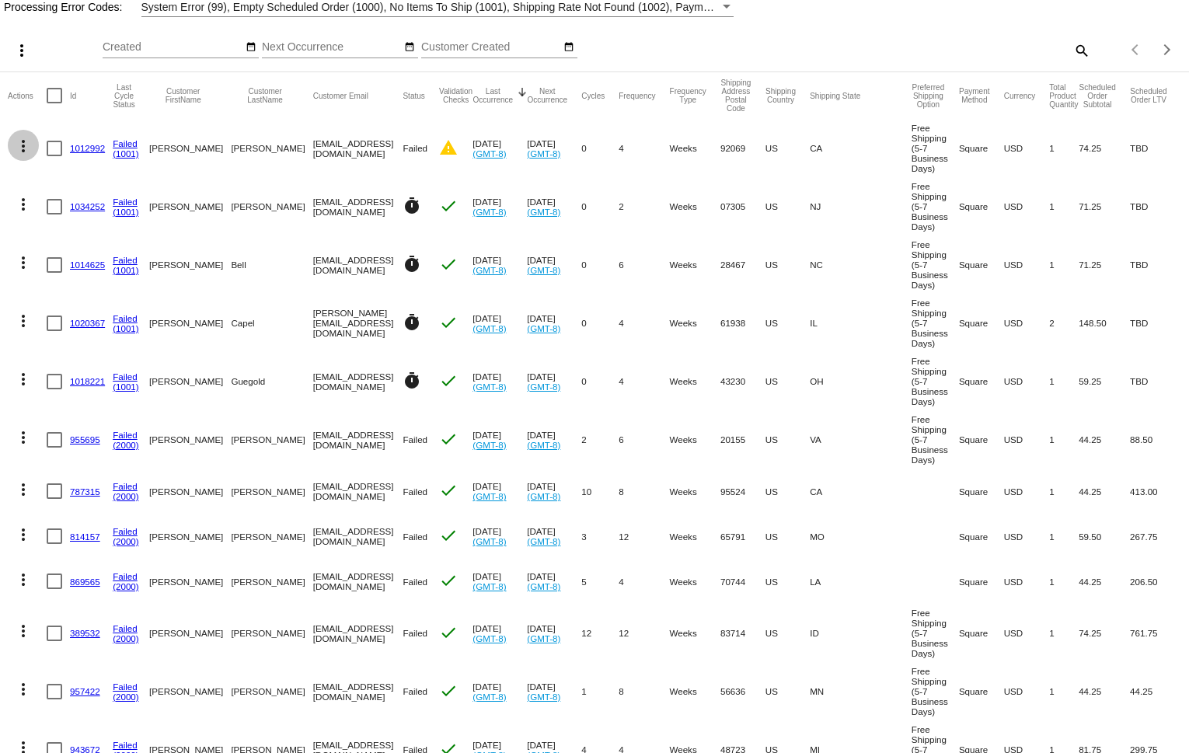
click at [24, 145] on mat-icon "more_vert" at bounding box center [23, 146] width 19 height 19
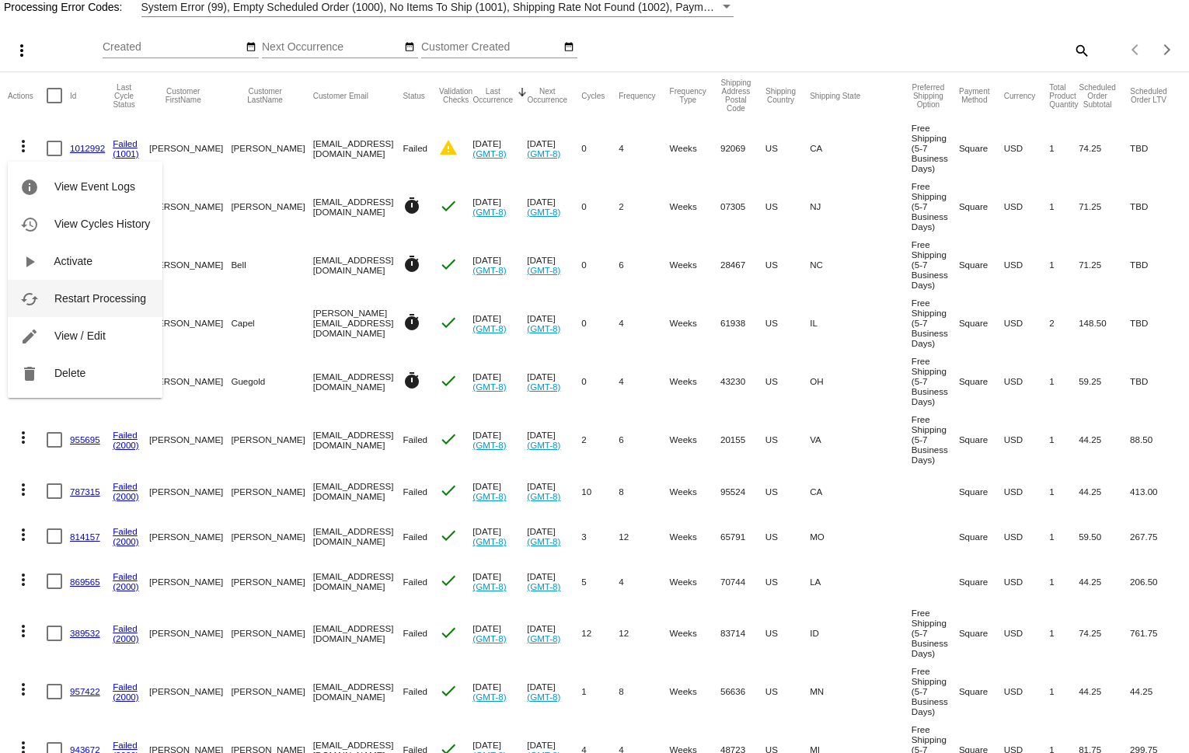
click at [68, 296] on span "Restart Processing" at bounding box center [100, 298] width 92 height 12
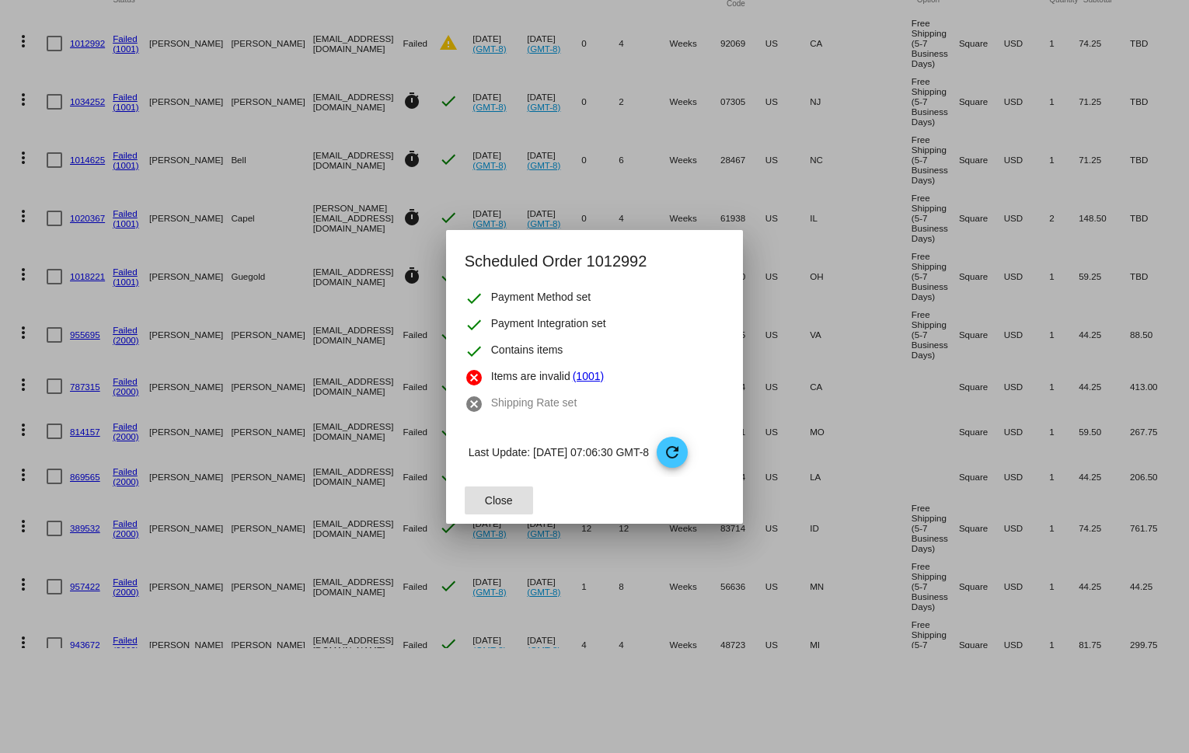
click at [498, 499] on span "Close" at bounding box center [499, 500] width 28 height 12
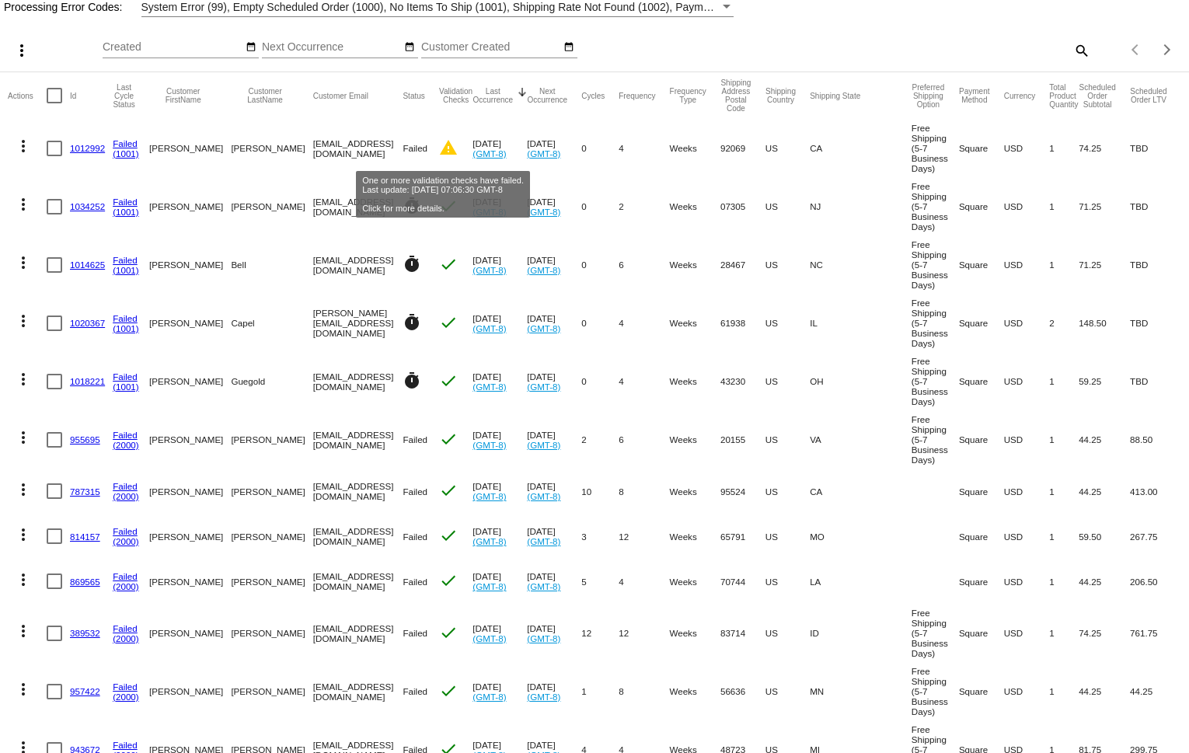
click at [443, 145] on mat-icon "warning" at bounding box center [448, 147] width 19 height 19
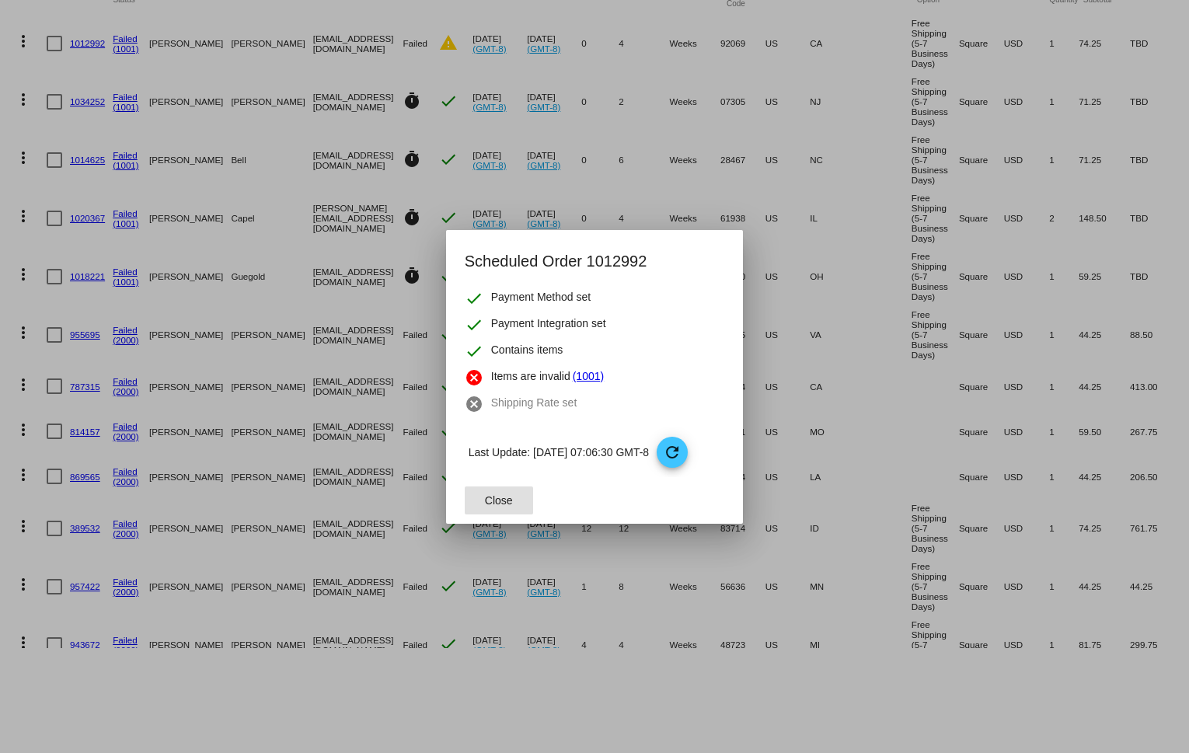
click at [576, 199] on div at bounding box center [594, 376] width 1189 height 753
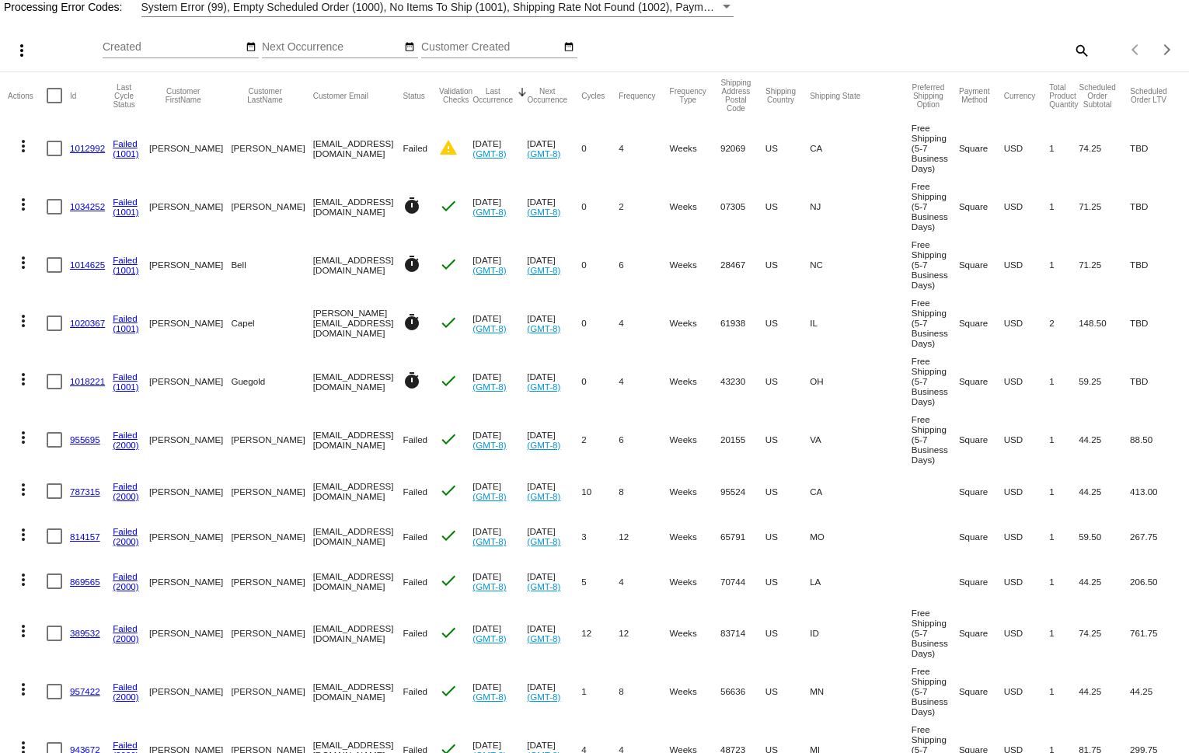
click at [89, 152] on link "1012992" at bounding box center [87, 148] width 35 height 10
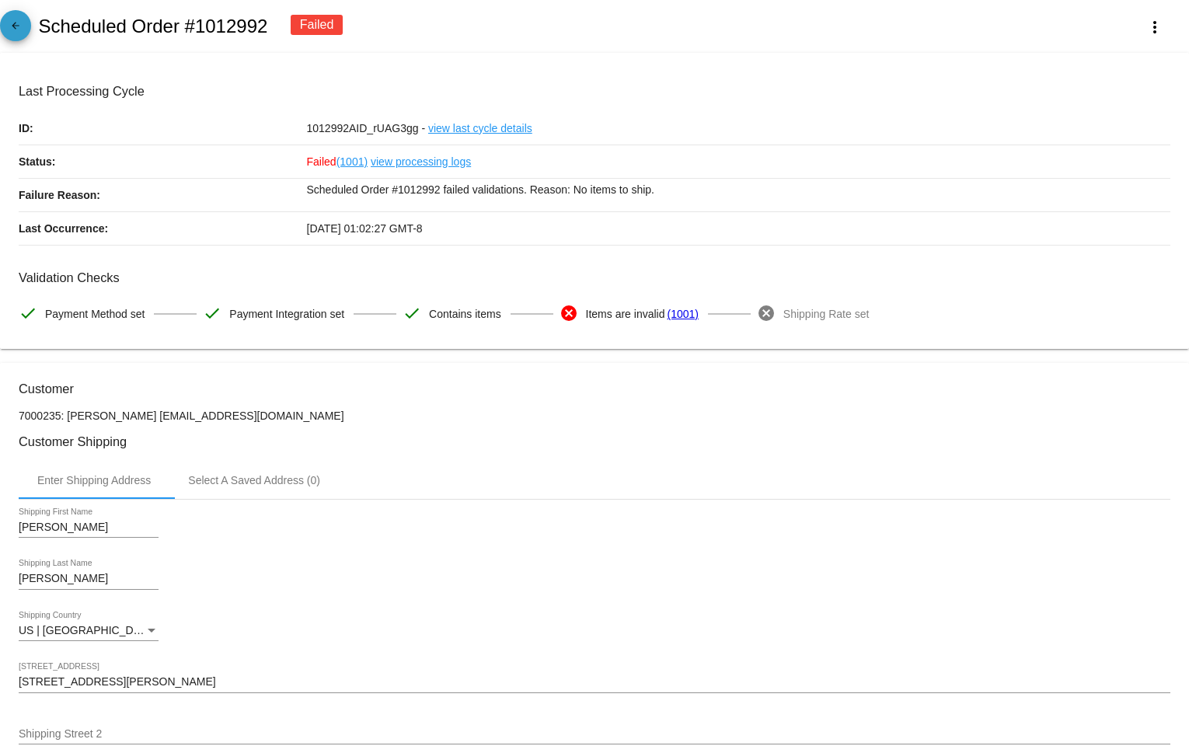
click at [16, 23] on mat-icon "arrow_back" at bounding box center [15, 29] width 19 height 19
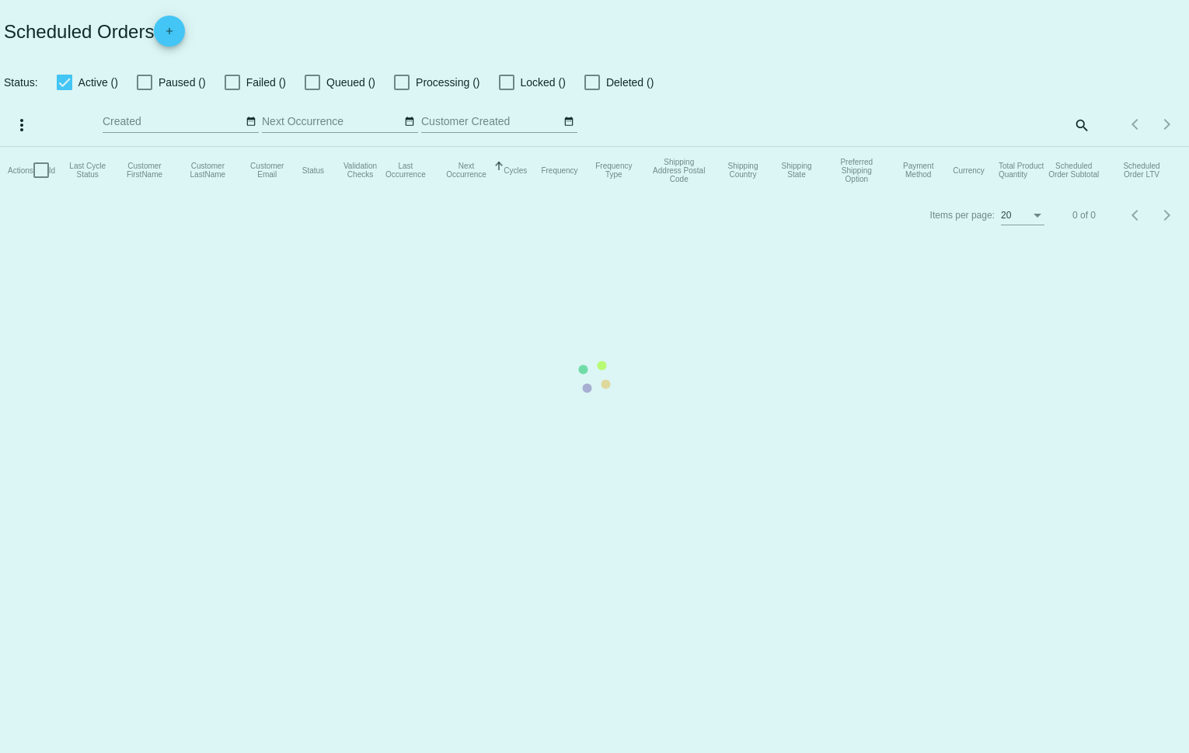
checkbox input "false"
checkbox input "true"
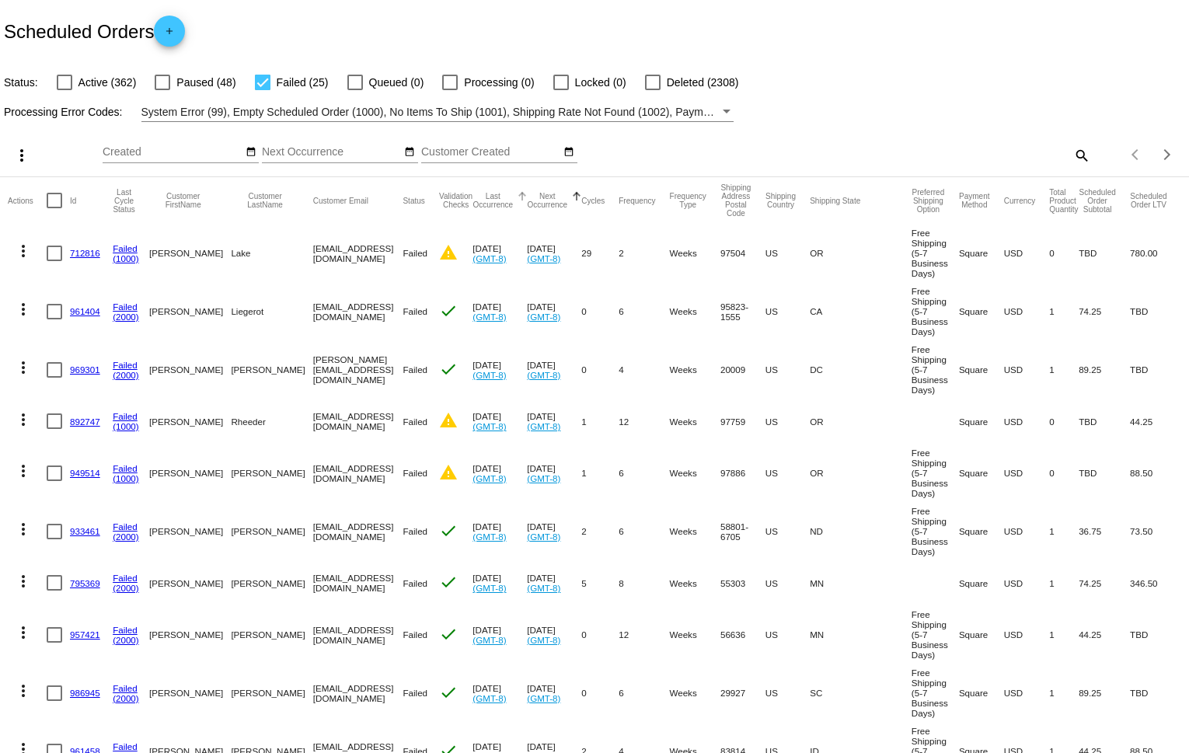
click at [505, 197] on button "Last Occurrence" at bounding box center [493, 200] width 40 height 17
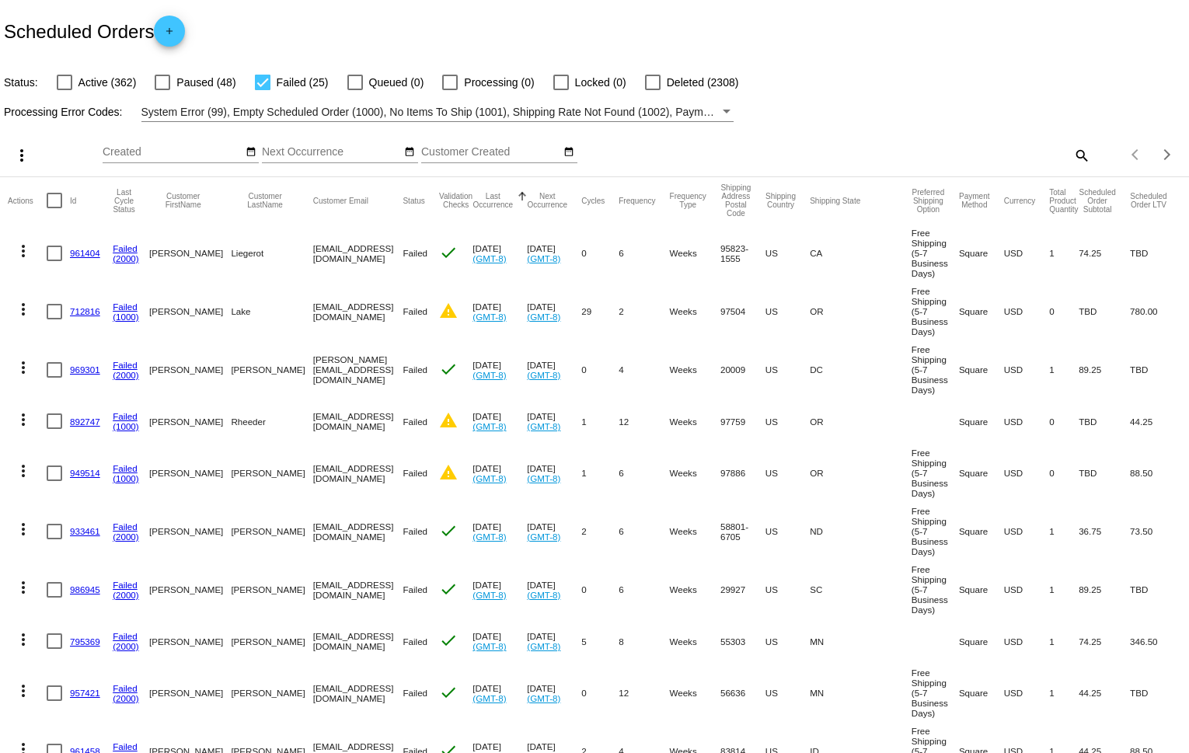
click at [507, 193] on button "Last Occurrence" at bounding box center [493, 200] width 40 height 17
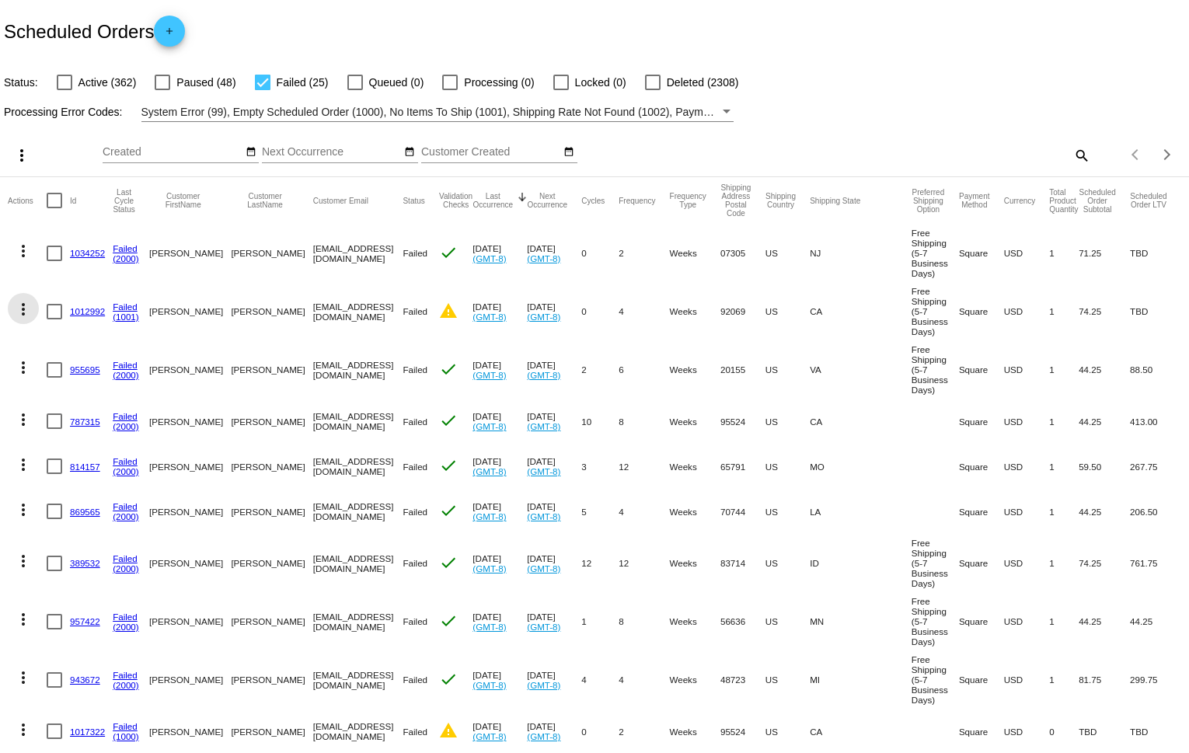
click at [24, 312] on mat-icon "more_vert" at bounding box center [23, 309] width 19 height 19
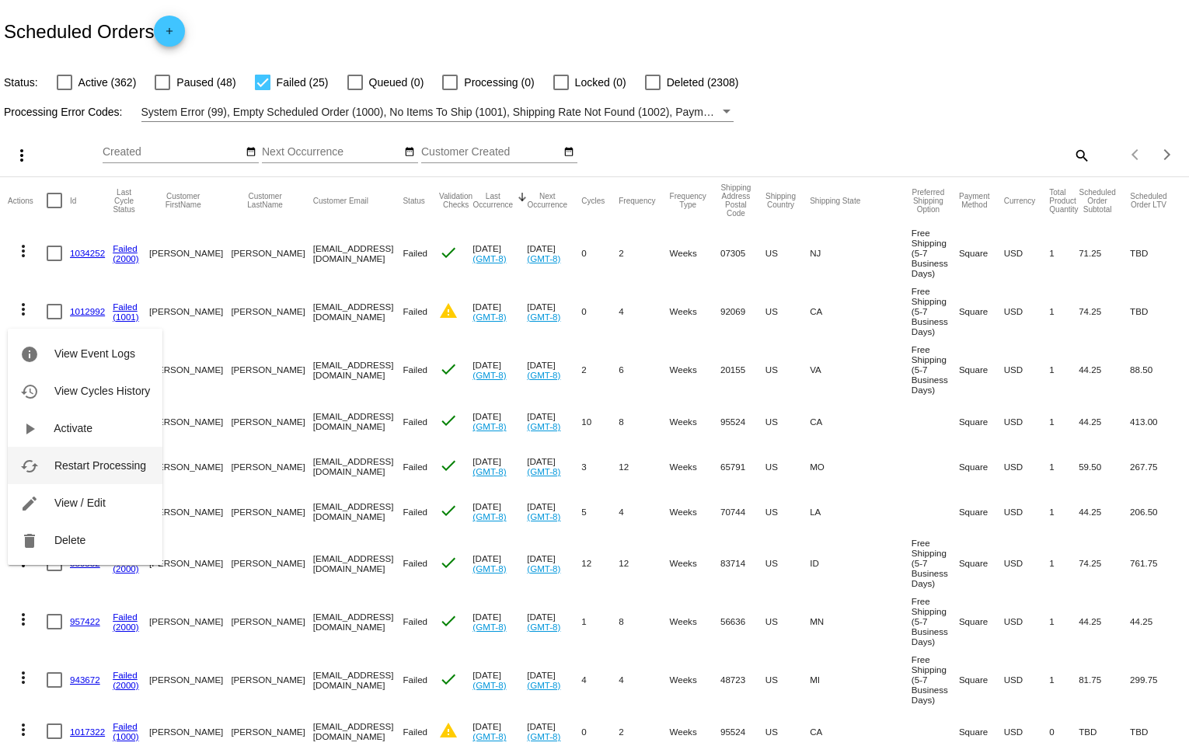
click at [72, 463] on span "Restart Processing" at bounding box center [100, 465] width 92 height 12
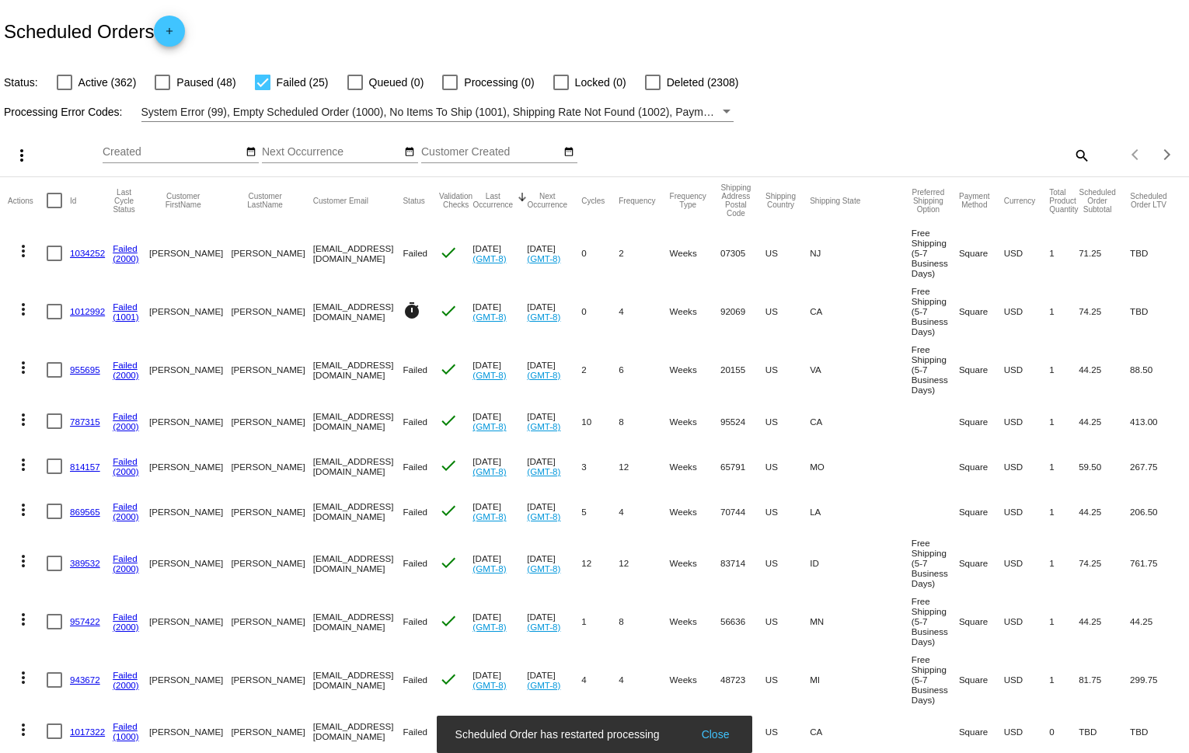
click at [26, 251] on mat-icon "more_vert" at bounding box center [23, 251] width 19 height 19
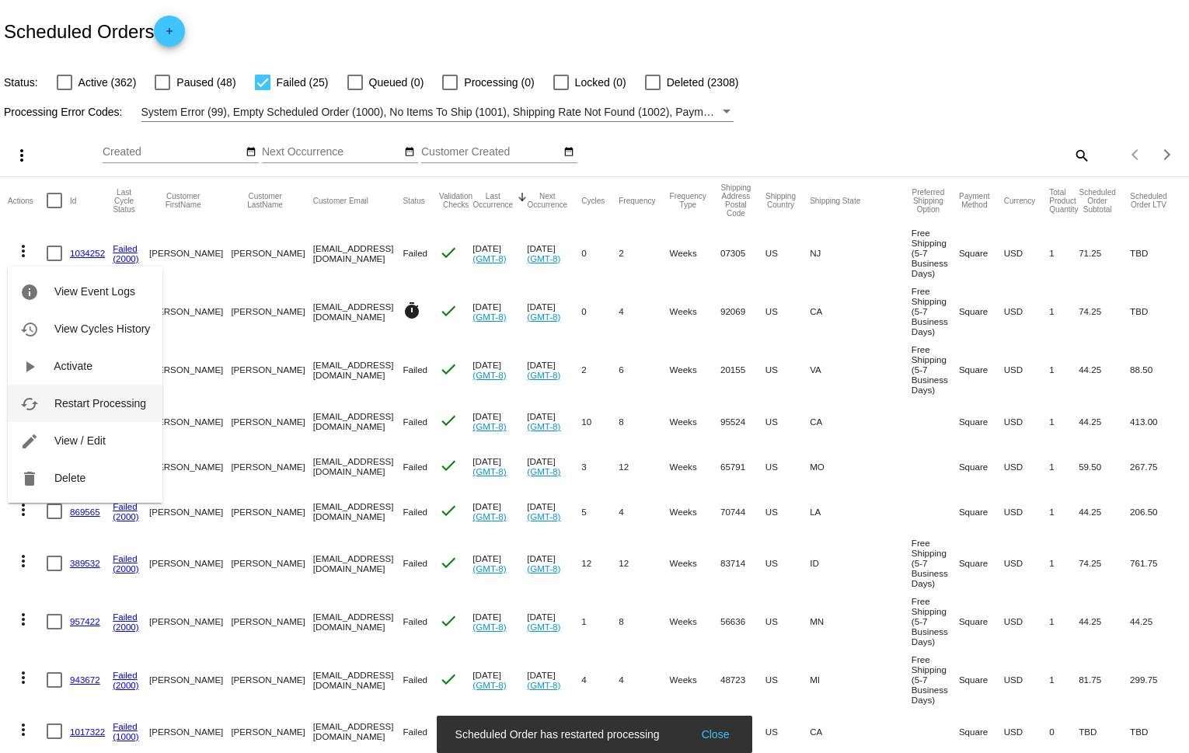
click at [62, 410] on button "cached Restart Processing" at bounding box center [85, 403] width 155 height 37
